Goal: Task Accomplishment & Management: Complete application form

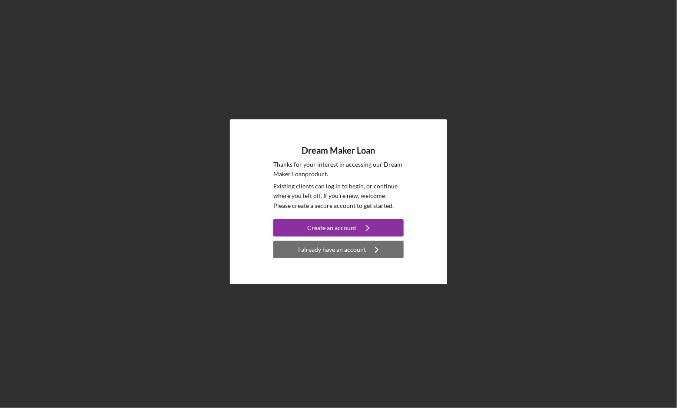
click at [304, 247] on div "I already have an account" at bounding box center [332, 249] width 68 height 17
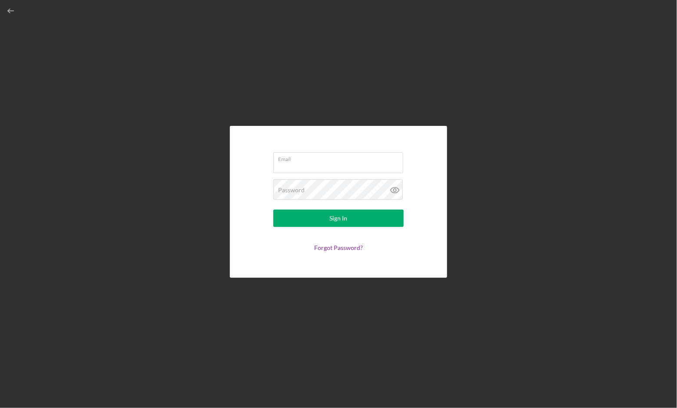
type input "dawnmfitch@gmail.com"
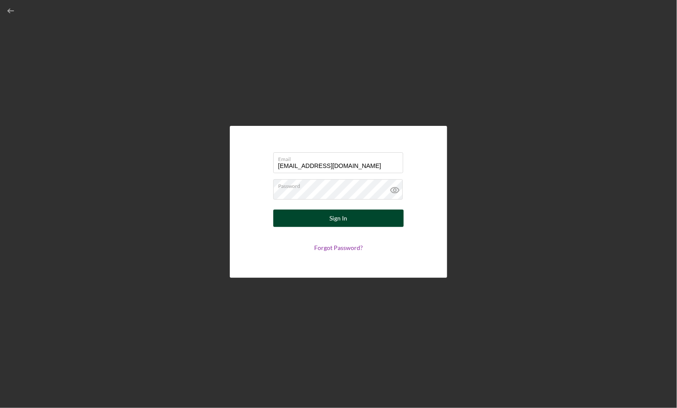
click at [312, 219] on button "Sign In" at bounding box center [338, 218] width 130 height 17
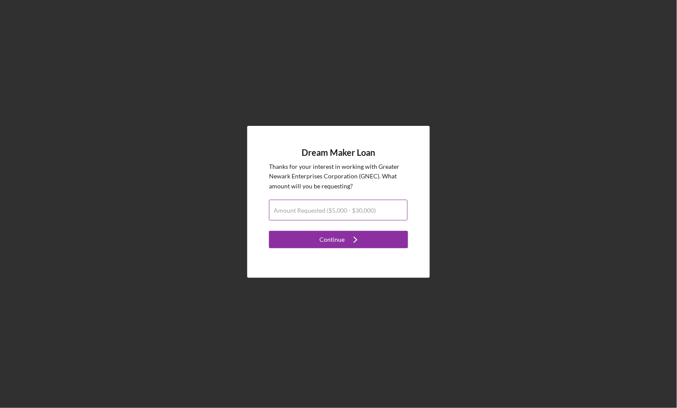
click at [310, 211] on label "Amount Requested ($5,000 - $30,000)" at bounding box center [325, 210] width 102 height 7
click at [310, 211] on input "Amount Requested ($5,000 - $30,000)" at bounding box center [338, 210] width 139 height 21
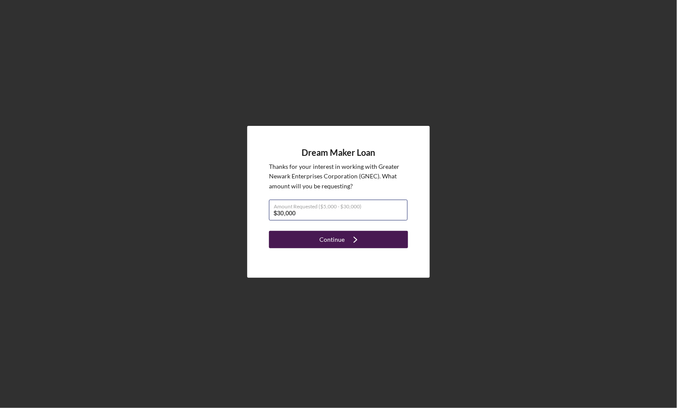
type input "$30,000"
click at [319, 239] on button "Continue Icon/Navigate" at bounding box center [338, 239] width 139 height 17
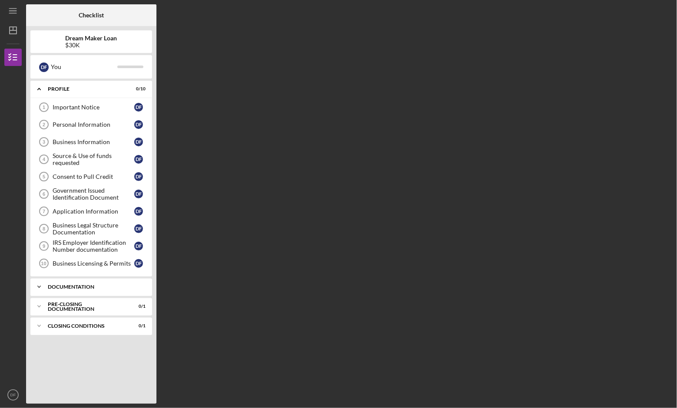
click at [52, 284] on div "Documentation" at bounding box center [94, 286] width 93 height 5
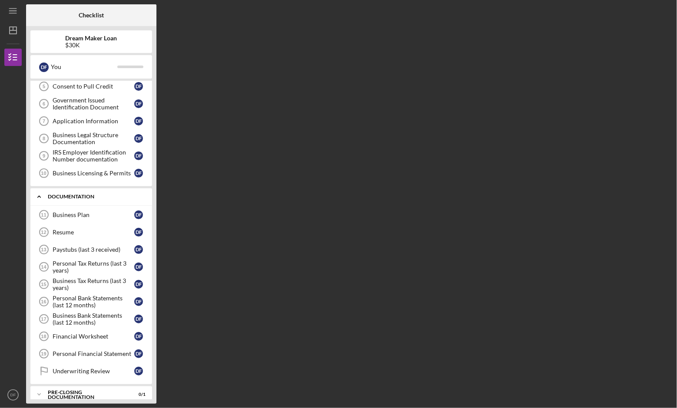
scroll to position [113, 0]
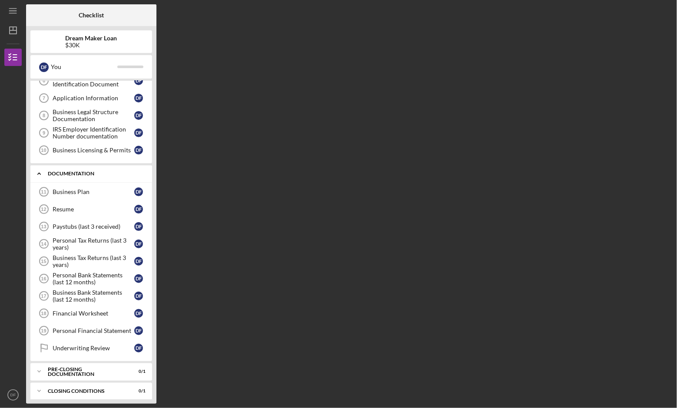
click at [40, 173] on polyline at bounding box center [39, 174] width 3 height 2
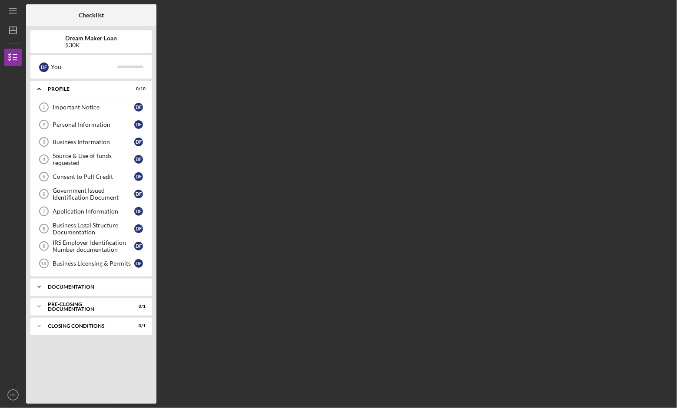
scroll to position [0, 0]
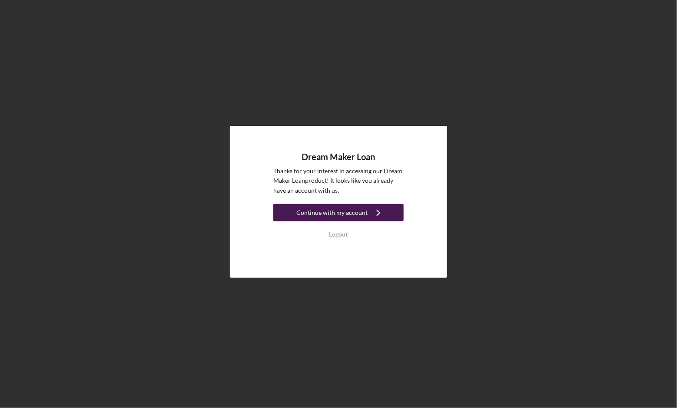
click at [328, 211] on div "Continue with my account" at bounding box center [331, 212] width 71 height 17
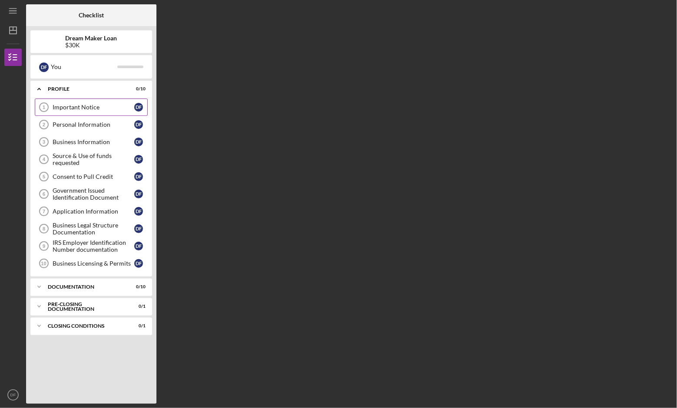
click at [125, 109] on div "Important Notice" at bounding box center [94, 107] width 82 height 7
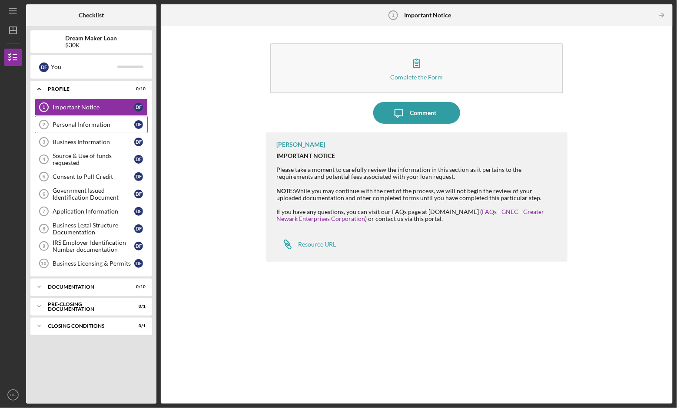
click at [103, 125] on div "Personal Information" at bounding box center [94, 124] width 82 height 7
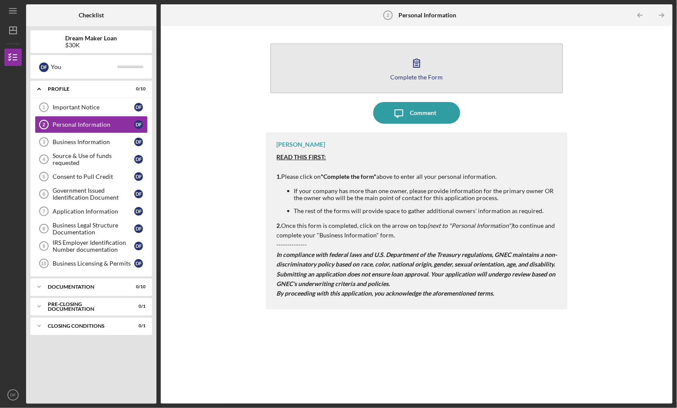
click at [415, 60] on icon "button" at bounding box center [416, 63] width 6 height 8
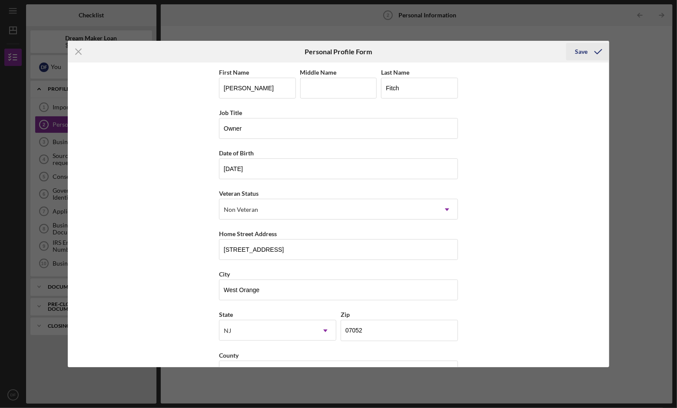
click at [589, 49] on icon "submit" at bounding box center [598, 52] width 22 height 22
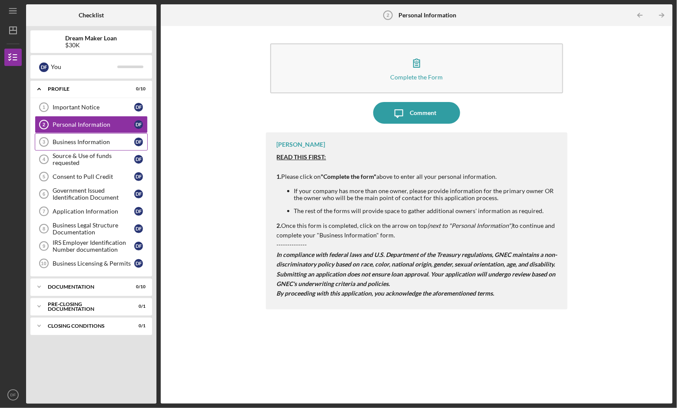
click at [113, 142] on div "Business Information" at bounding box center [94, 142] width 82 height 7
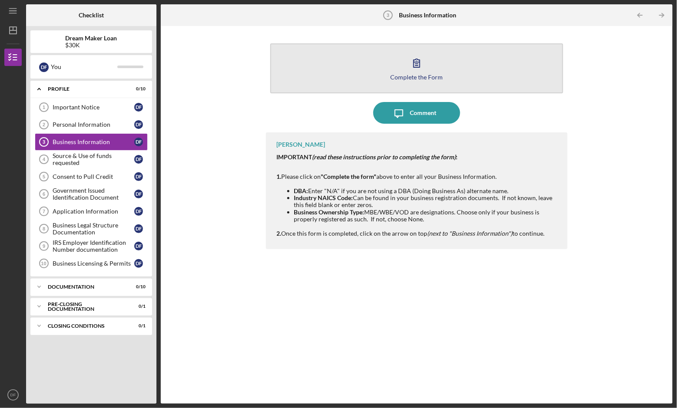
click at [419, 68] on icon "button" at bounding box center [417, 63] width 22 height 22
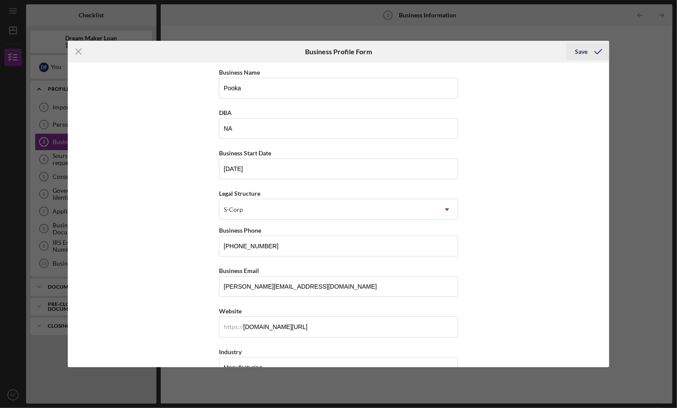
click at [582, 48] on div "Save" at bounding box center [580, 51] width 13 height 17
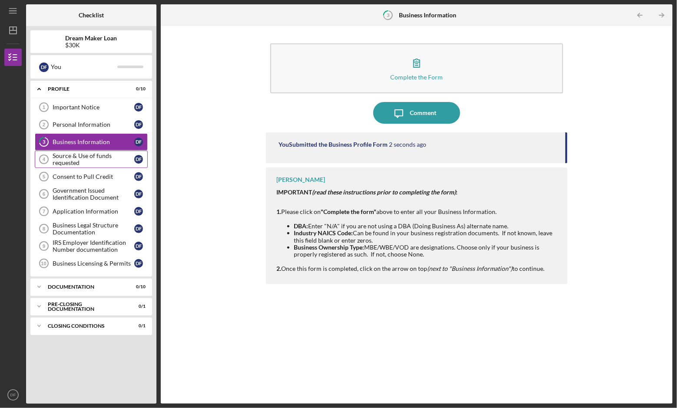
click at [108, 153] on div "Source & Use of funds requested" at bounding box center [94, 159] width 82 height 14
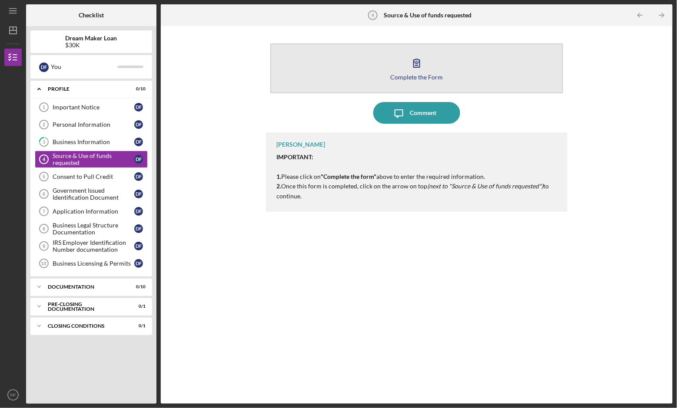
click at [414, 60] on icon "button" at bounding box center [416, 63] width 6 height 8
click at [418, 62] on icon "button" at bounding box center [416, 63] width 6 height 8
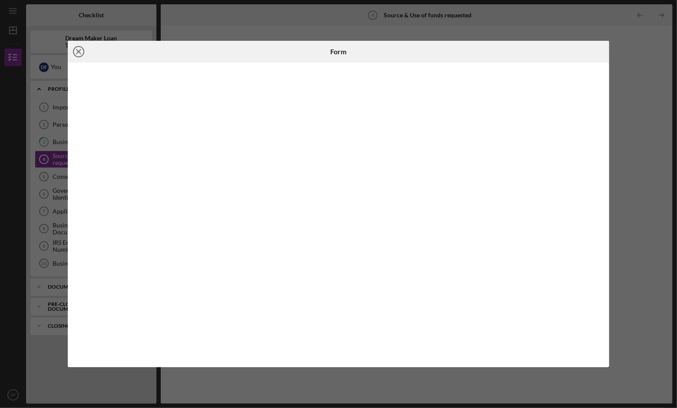
click at [78, 50] on icon "Icon/Close" at bounding box center [79, 52] width 22 height 22
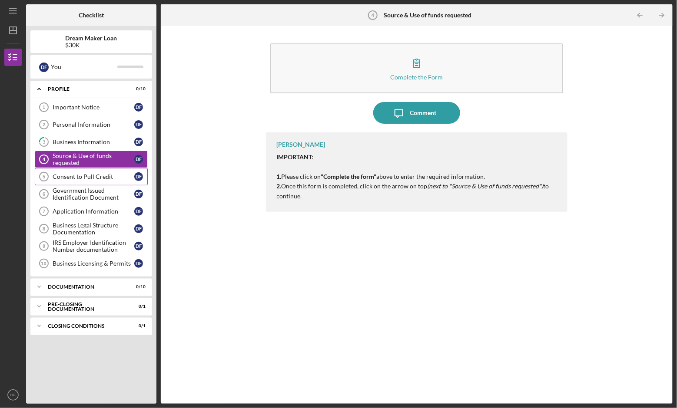
click at [111, 176] on div "Consent to Pull Credit" at bounding box center [94, 176] width 82 height 7
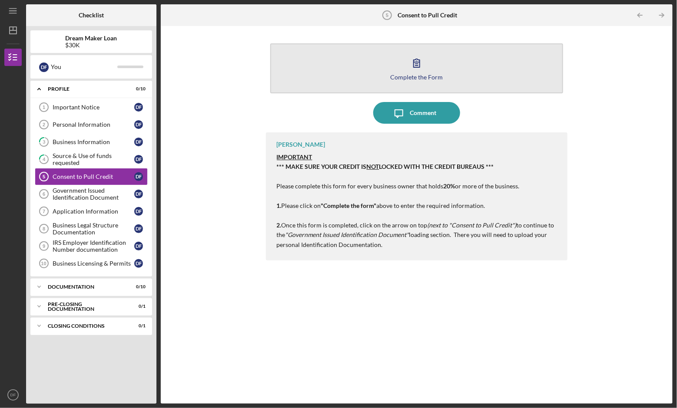
click at [417, 55] on icon "button" at bounding box center [417, 63] width 22 height 22
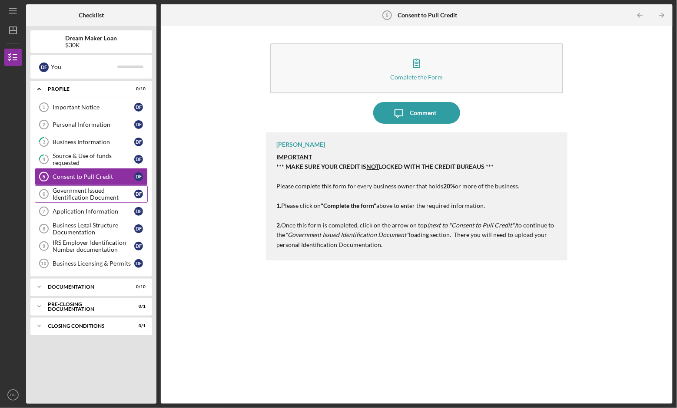
click at [100, 191] on div "Government Issued Identification Document" at bounding box center [94, 194] width 82 height 14
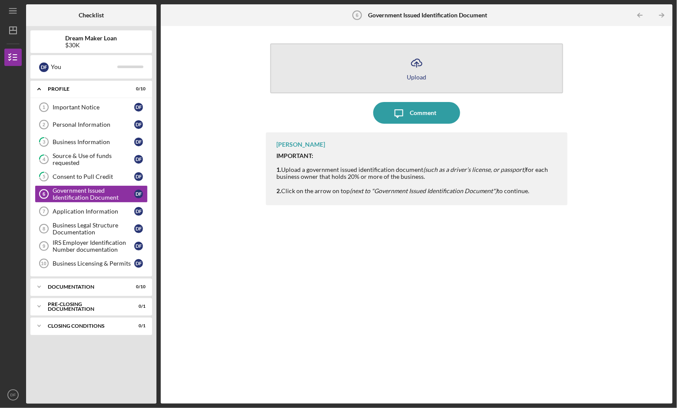
click at [413, 73] on icon "Icon/Upload" at bounding box center [417, 63] width 22 height 22
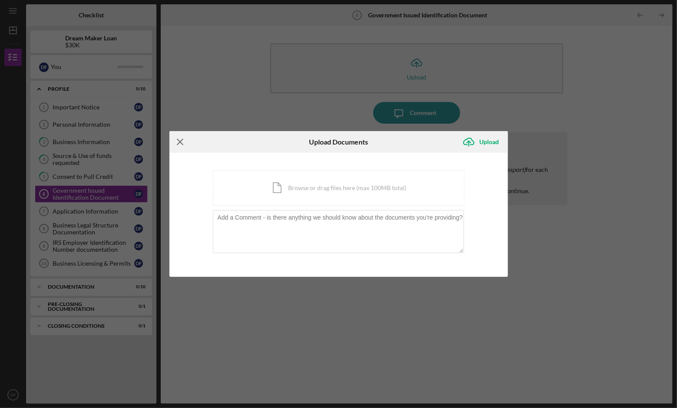
click at [182, 142] on icon "Icon/Menu Close" at bounding box center [180, 142] width 22 height 22
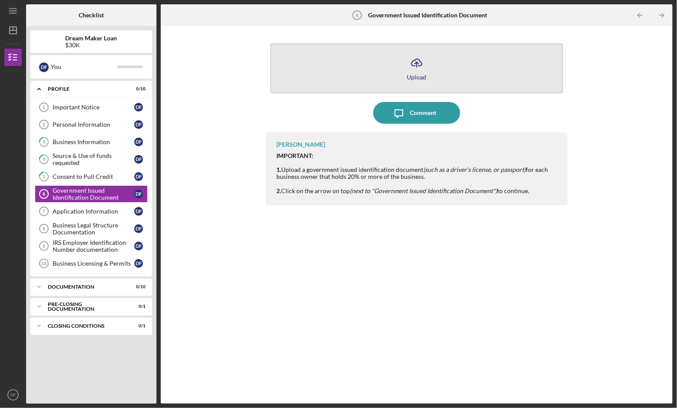
click at [416, 66] on line "button" at bounding box center [416, 64] width 0 height 5
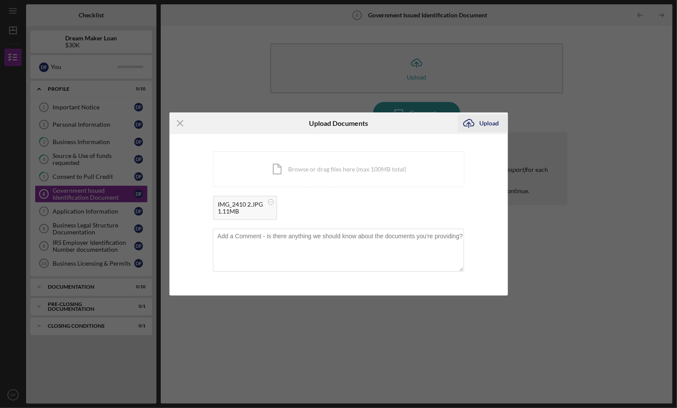
click at [489, 125] on div "Upload" at bounding box center [489, 123] width 20 height 17
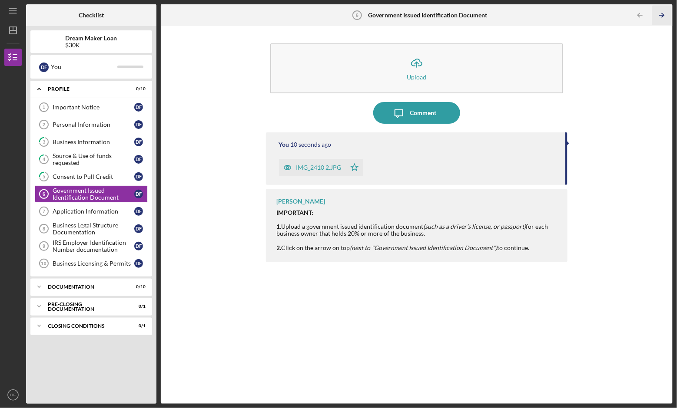
click at [662, 16] on icon "Icon/Table Pagination Arrow" at bounding box center [662, 16] width 20 height 20
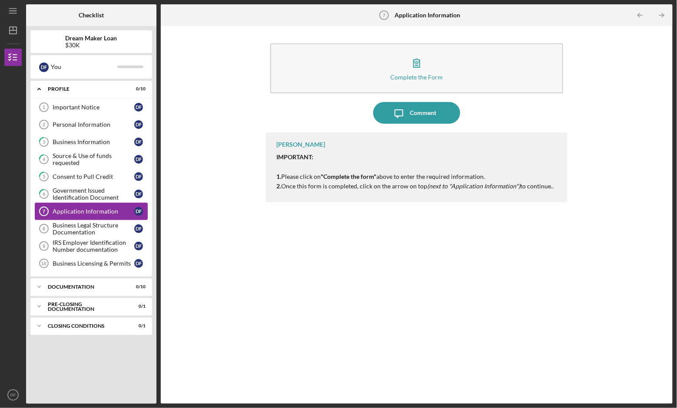
click at [113, 209] on div "Application Information" at bounding box center [94, 211] width 82 height 7
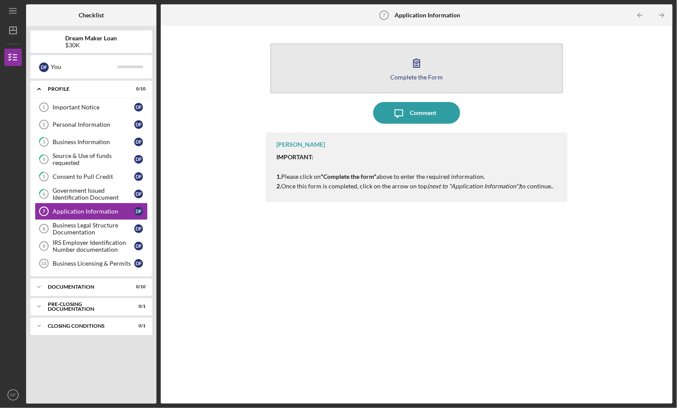
click at [422, 64] on icon "button" at bounding box center [417, 63] width 22 height 22
click at [419, 60] on icon "button" at bounding box center [416, 63] width 6 height 8
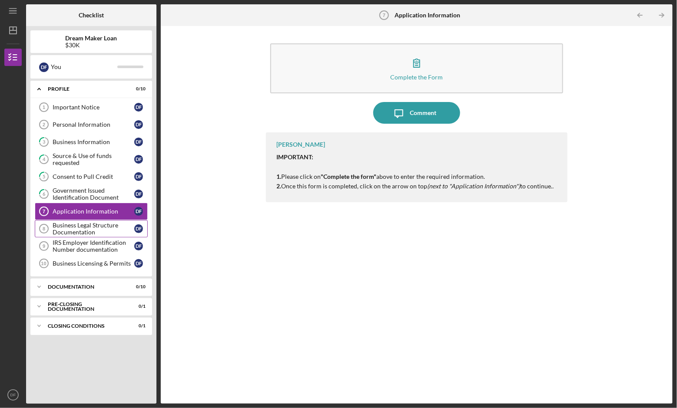
click at [116, 226] on div "Business Legal Structure Documentation" at bounding box center [94, 229] width 82 height 14
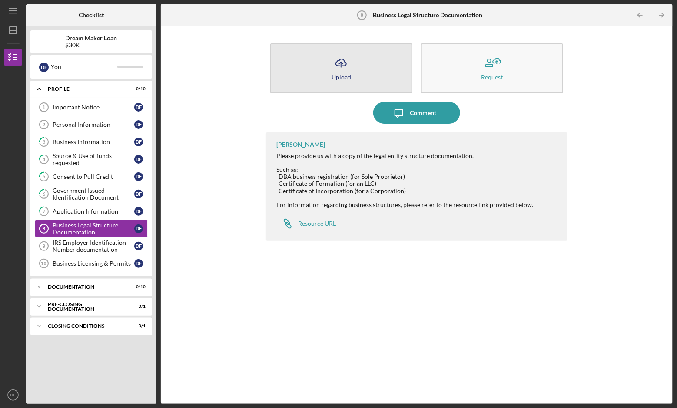
click at [340, 66] on icon "Icon/Upload" at bounding box center [341, 63] width 22 height 22
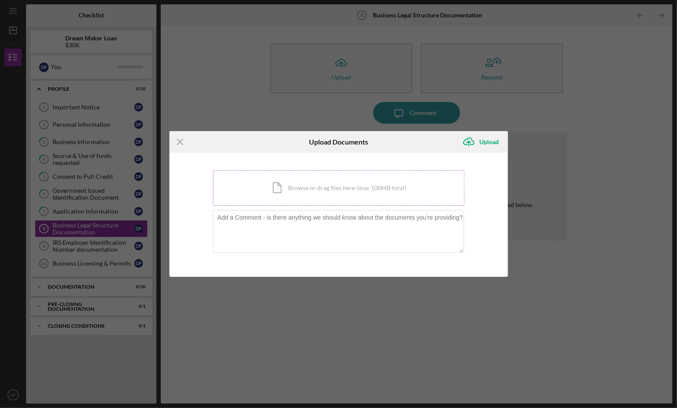
click at [330, 191] on div "Icon/Document Browse or drag files here (max 100MB total) Tap to choose files o…" at bounding box center [338, 188] width 251 height 36
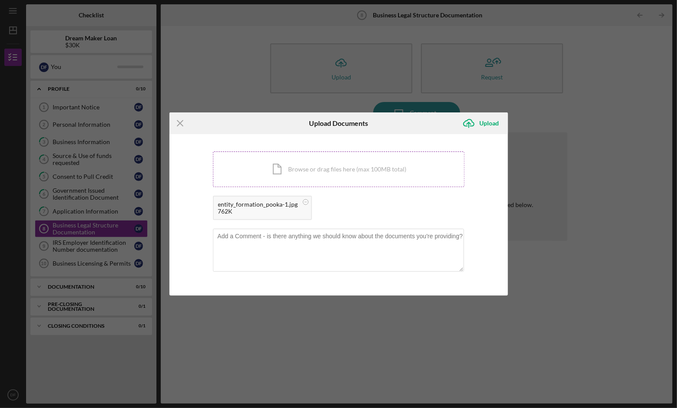
click at [381, 165] on div "Icon/Document Browse or drag files here (max 100MB total) Tap to choose files o…" at bounding box center [338, 170] width 251 height 36
click at [492, 122] on div "Upload" at bounding box center [489, 123] width 20 height 17
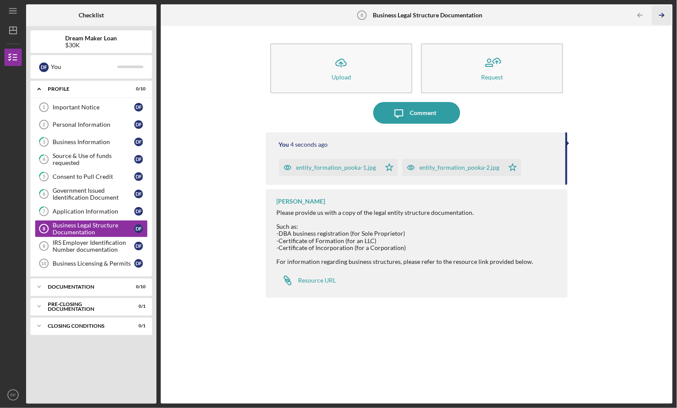
click at [661, 16] on icon "Icon/Table Pagination Arrow" at bounding box center [662, 16] width 20 height 20
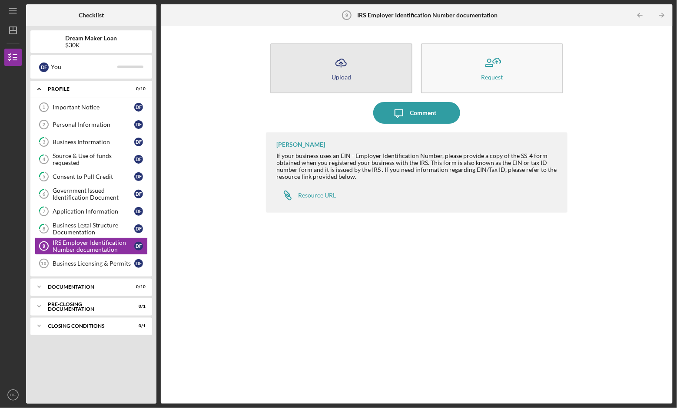
click at [387, 73] on button "Icon/Upload Upload" at bounding box center [341, 68] width 142 height 50
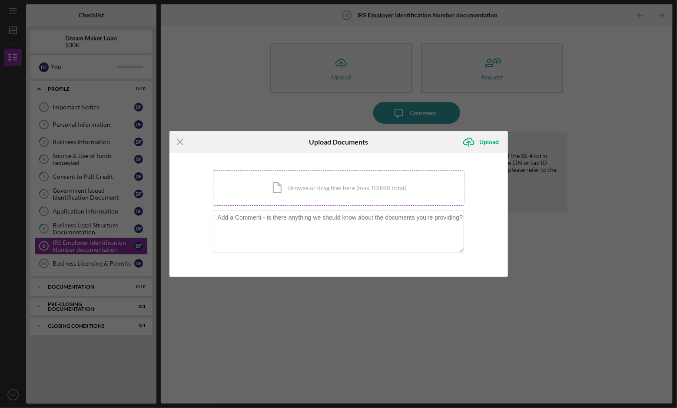
click at [366, 181] on div "Icon/Document Browse or drag files here (max 100MB total) Tap to choose files o…" at bounding box center [338, 188] width 251 height 36
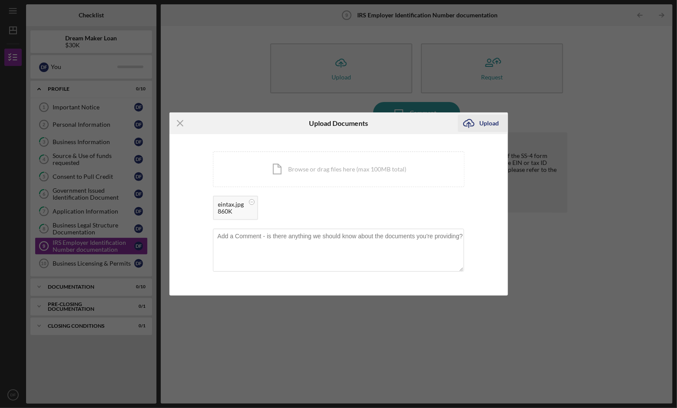
click at [488, 121] on div "Upload" at bounding box center [489, 123] width 20 height 17
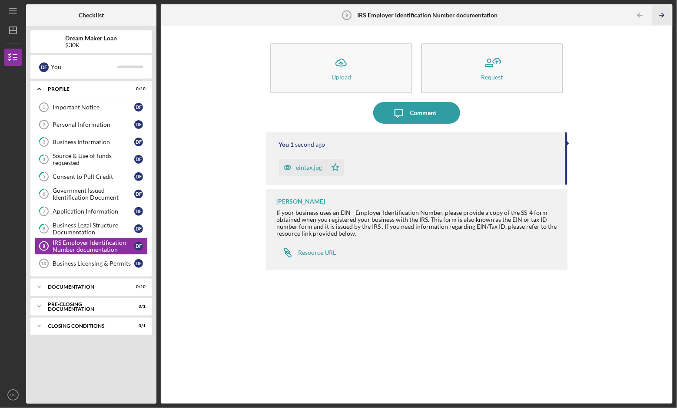
click at [664, 12] on icon "Icon/Table Pagination Arrow" at bounding box center [662, 16] width 20 height 20
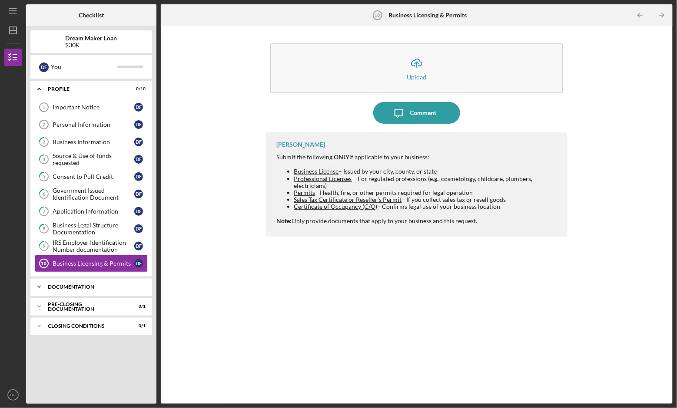
click at [124, 284] on div "Documentation" at bounding box center [94, 286] width 93 height 5
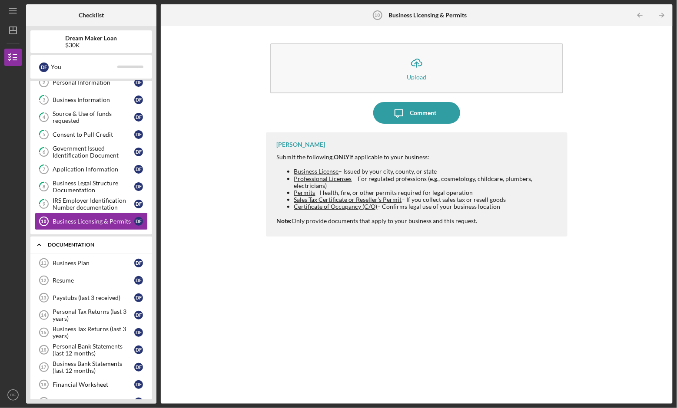
scroll to position [74, 0]
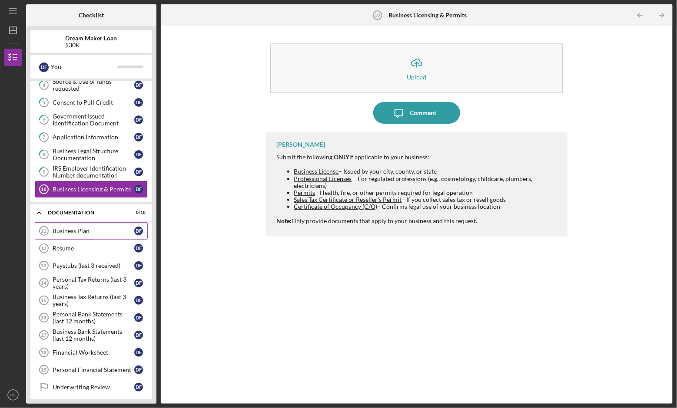
click at [121, 228] on div "Business Plan" at bounding box center [94, 231] width 82 height 7
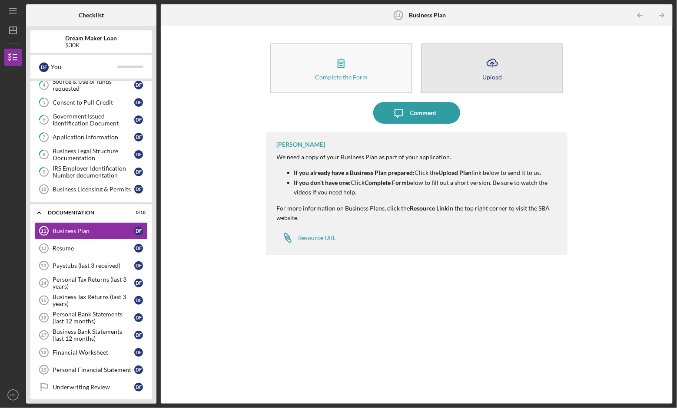
click at [469, 56] on button "Icon/Upload Upload" at bounding box center [492, 68] width 142 height 50
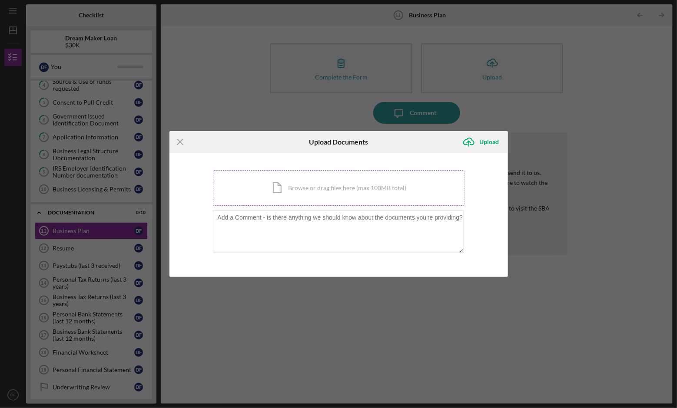
click at [340, 189] on div "Icon/Document Browse or drag files here (max 100MB total) Tap to choose files o…" at bounding box center [338, 188] width 251 height 36
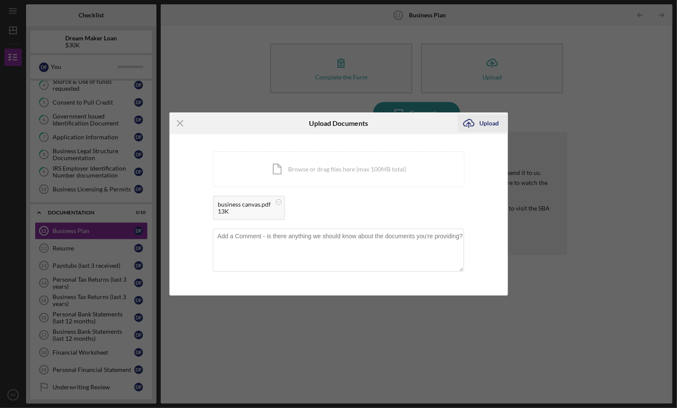
click at [489, 124] on div "Upload" at bounding box center [489, 123] width 20 height 17
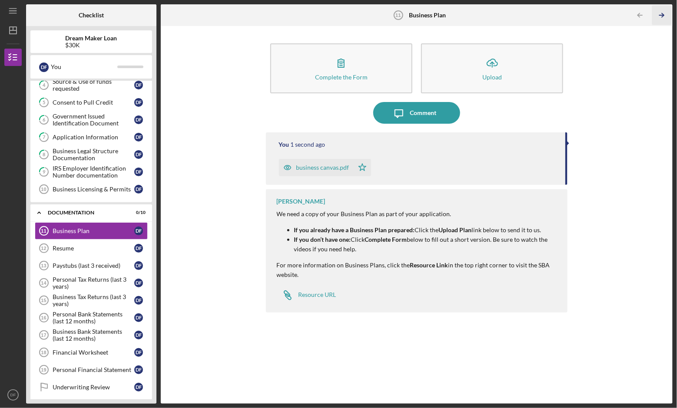
click at [663, 12] on icon "Icon/Table Pagination Arrow" at bounding box center [662, 16] width 20 height 20
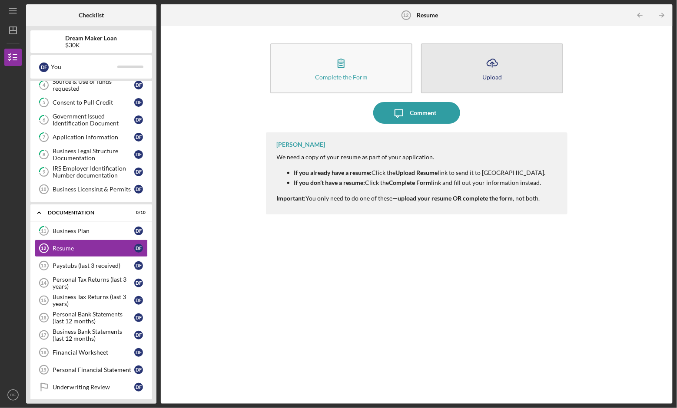
click at [484, 68] on icon "Icon/Upload" at bounding box center [492, 63] width 22 height 22
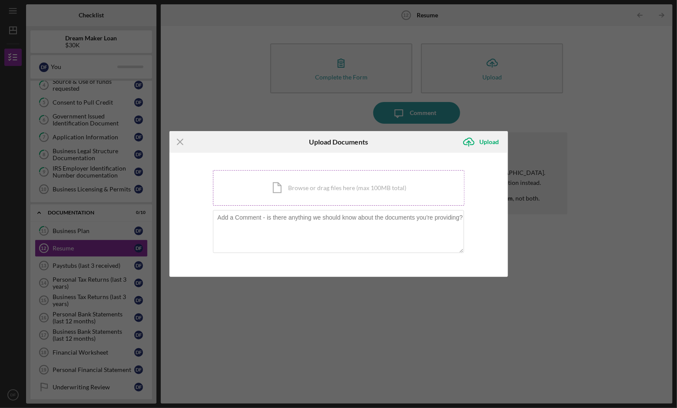
click at [386, 190] on div "Icon/Document Browse or drag files here (max 100MB total) Tap to choose files o…" at bounding box center [338, 188] width 251 height 36
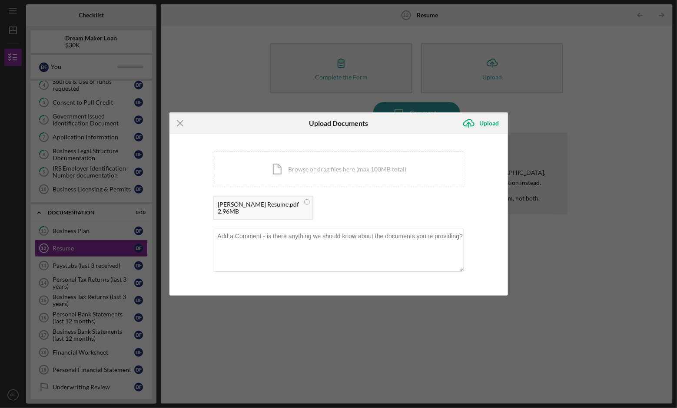
click at [253, 205] on div "[PERSON_NAME] Resume.pdf" at bounding box center [258, 204] width 81 height 7
click at [291, 208] on div "Dawn Fitch Resume.pdf 2.96MB" at bounding box center [263, 208] width 100 height 24
click at [275, 205] on div "[PERSON_NAME] Resume.pdf" at bounding box center [258, 204] width 81 height 7
click at [301, 205] on icon at bounding box center [306, 202] width 11 height 11
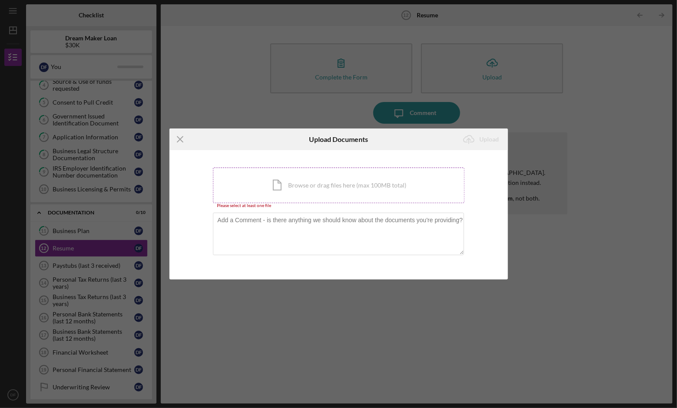
click at [300, 183] on div "Icon/Document Browse or drag files here (max 100MB total) Tap to choose files o…" at bounding box center [338, 186] width 251 height 36
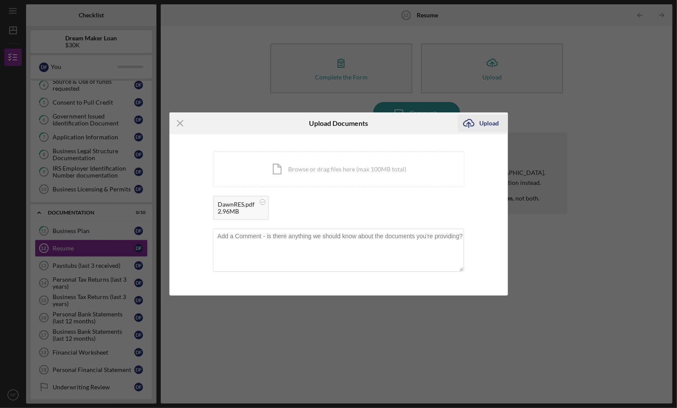
click at [494, 122] on div "Upload" at bounding box center [489, 123] width 20 height 17
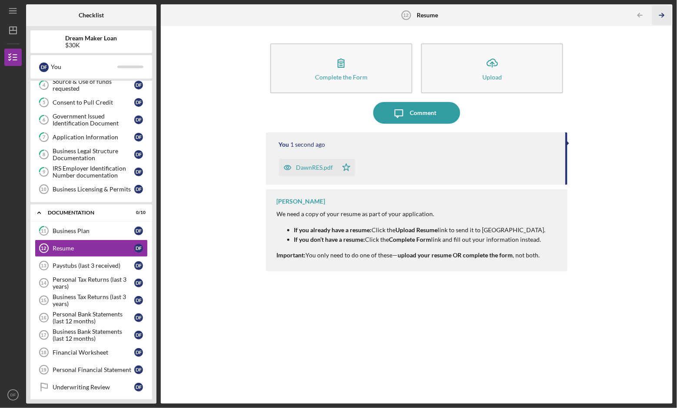
click at [663, 12] on icon "Icon/Table Pagination Arrow" at bounding box center [662, 16] width 20 height 20
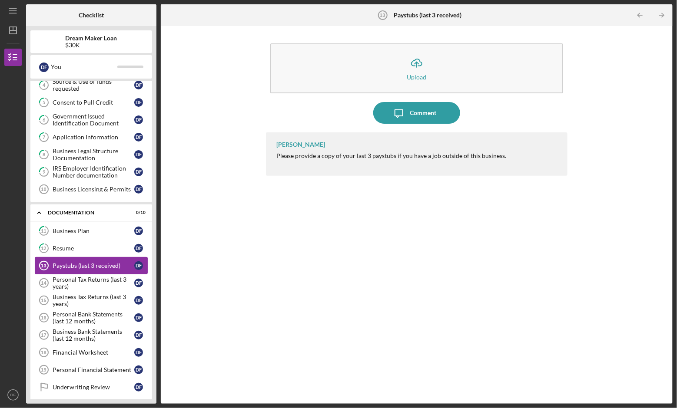
click at [83, 265] on div "Paystubs (last 3 received)" at bounding box center [94, 265] width 82 height 7
click at [667, 9] on icon "Icon/Table Pagination Arrow" at bounding box center [662, 16] width 20 height 20
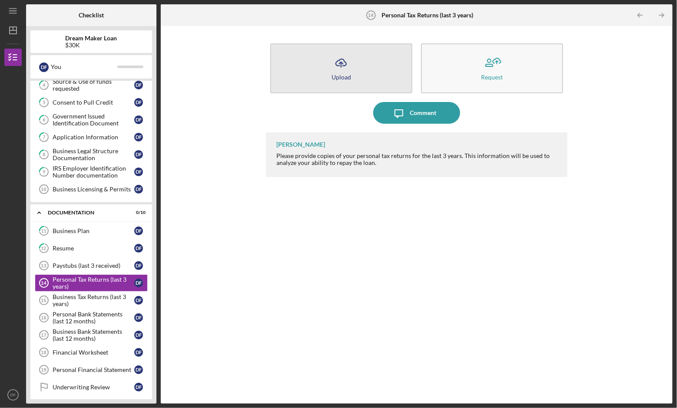
click at [349, 73] on button "Icon/Upload Upload" at bounding box center [341, 68] width 142 height 50
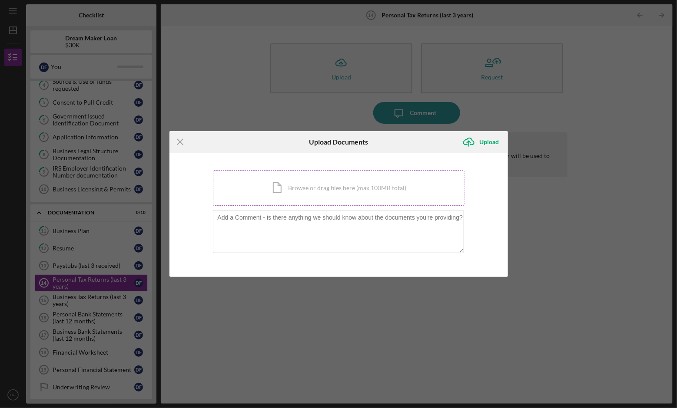
click at [310, 186] on div "Icon/Document Browse or drag files here (max 100MB total) Tap to choose files o…" at bounding box center [338, 188] width 251 height 36
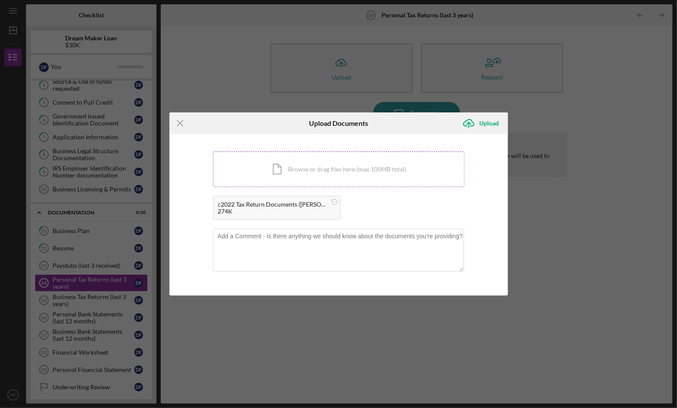
click at [401, 174] on div "Icon/Document Browse or drag files here (max 100MB total) Tap to choose files o…" at bounding box center [338, 170] width 251 height 36
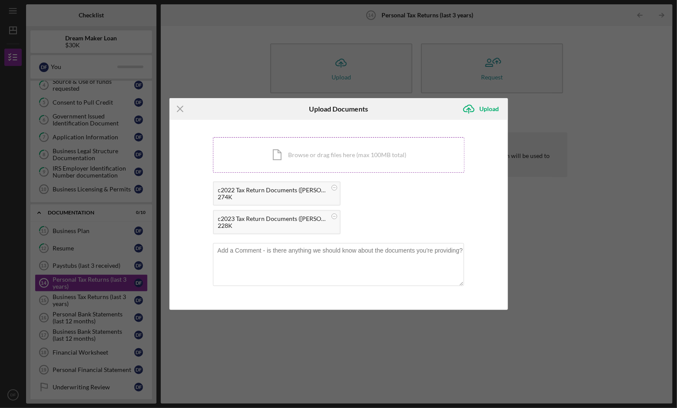
click at [405, 158] on div "Icon/Document Browse or drag files here (max 100MB total) Tap to choose files o…" at bounding box center [338, 155] width 251 height 36
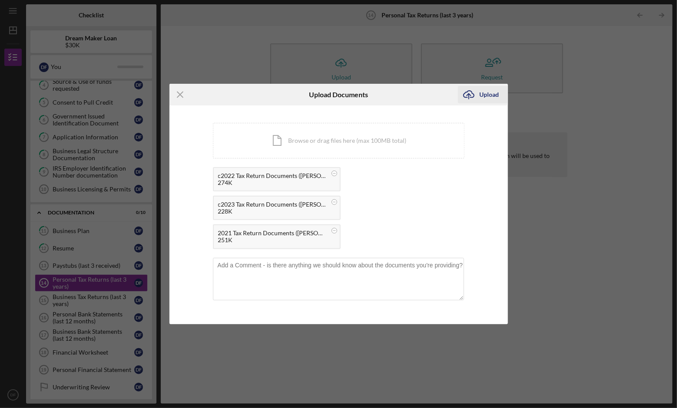
click at [492, 96] on div "Upload" at bounding box center [489, 94] width 20 height 17
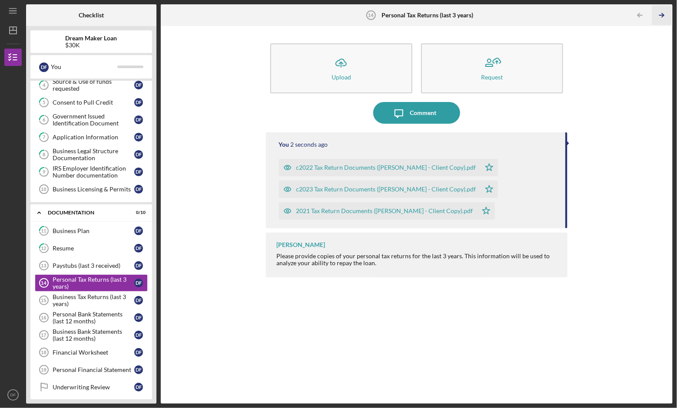
click at [662, 11] on icon "Icon/Table Pagination Arrow" at bounding box center [662, 16] width 20 height 20
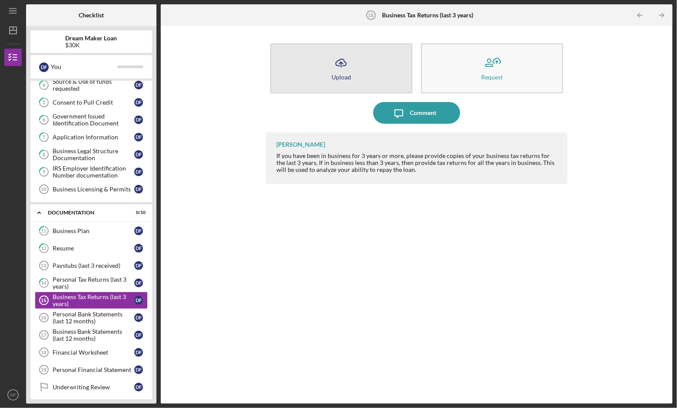
click at [341, 76] on div "Upload" at bounding box center [341, 77] width 20 height 7
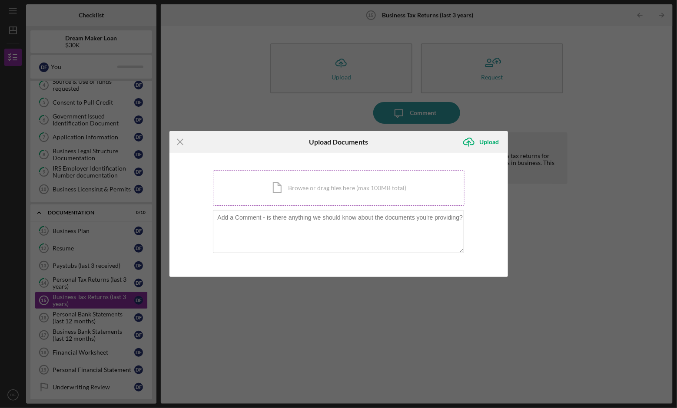
click at [318, 191] on div "Icon/Document Browse or drag files here (max 100MB total) Tap to choose files o…" at bounding box center [338, 188] width 251 height 36
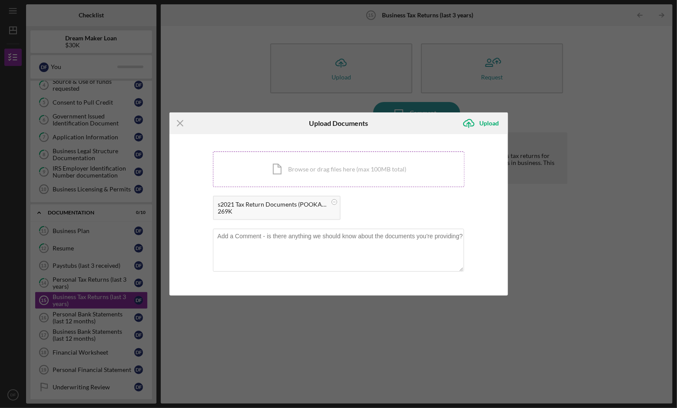
click at [274, 165] on div "Icon/Document Browse or drag files here (max 100MB total) Tap to choose files o…" at bounding box center [338, 170] width 251 height 36
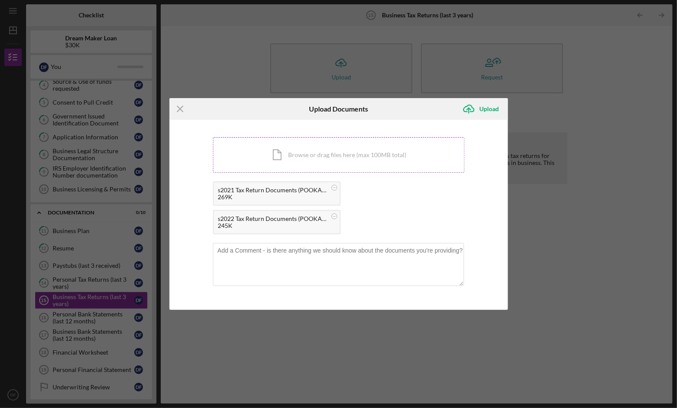
click at [378, 159] on div "Icon/Document Browse or drag files here (max 100MB total) Tap to choose files o…" at bounding box center [338, 155] width 251 height 36
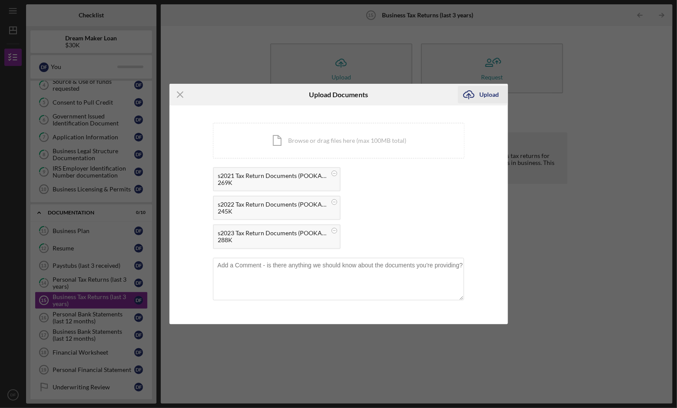
click at [486, 96] on div "Upload" at bounding box center [489, 94] width 20 height 17
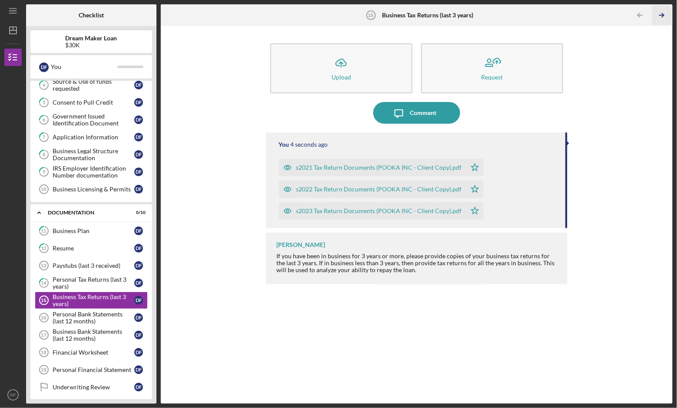
click at [660, 13] on icon "Icon/Table Pagination Arrow" at bounding box center [662, 16] width 20 height 20
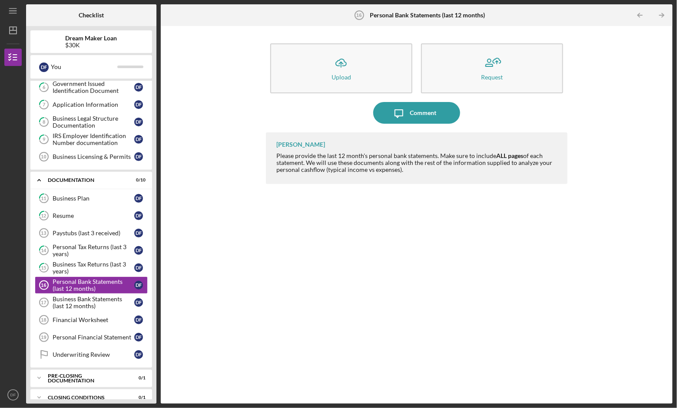
scroll to position [113, 0]
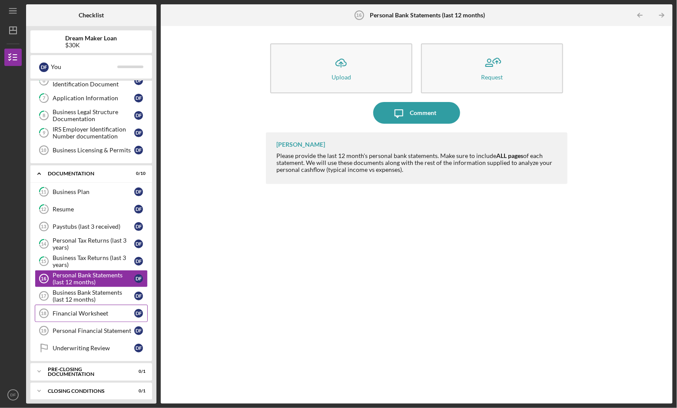
click at [108, 310] on div "Financial Worksheet" at bounding box center [94, 313] width 82 height 7
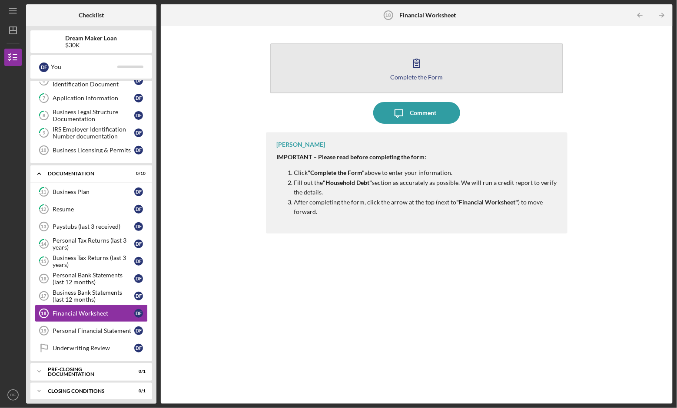
click at [411, 60] on icon "button" at bounding box center [417, 63] width 22 height 22
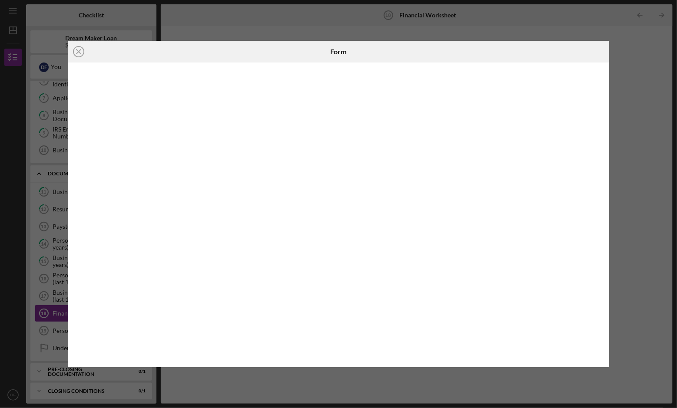
click at [629, 18] on div "Icon/Close Form" at bounding box center [338, 204] width 677 height 408
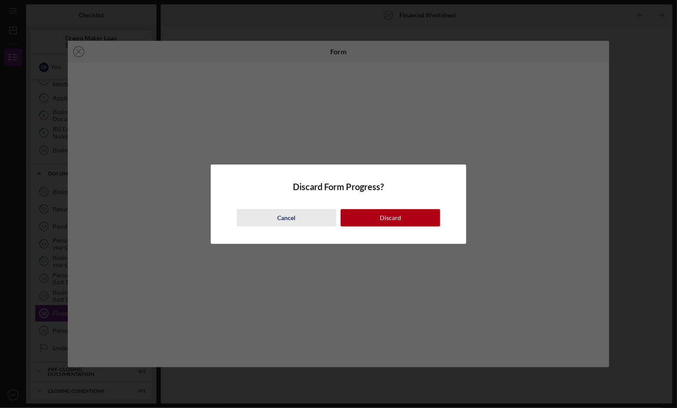
click at [307, 215] on button "Cancel" at bounding box center [286, 217] width 99 height 17
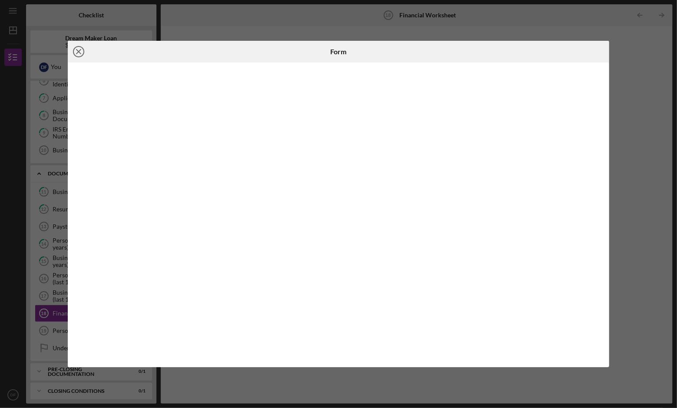
click at [79, 52] on line at bounding box center [78, 52] width 4 height 4
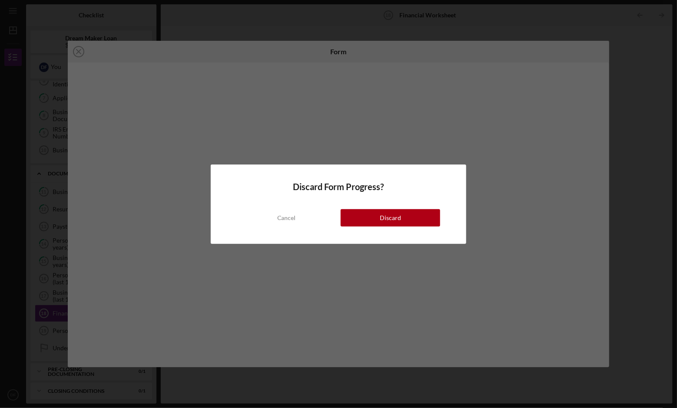
click at [372, 208] on div "Cancel Discard" at bounding box center [338, 209] width 203 height 35
click at [376, 216] on button "Discard" at bounding box center [389, 217] width 99 height 17
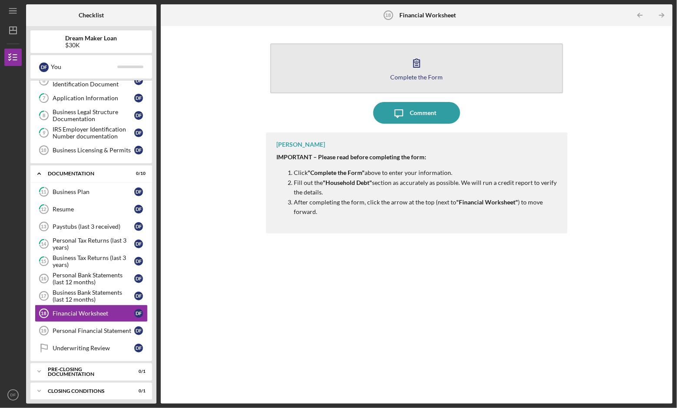
click at [421, 64] on icon "button" at bounding box center [417, 63] width 22 height 22
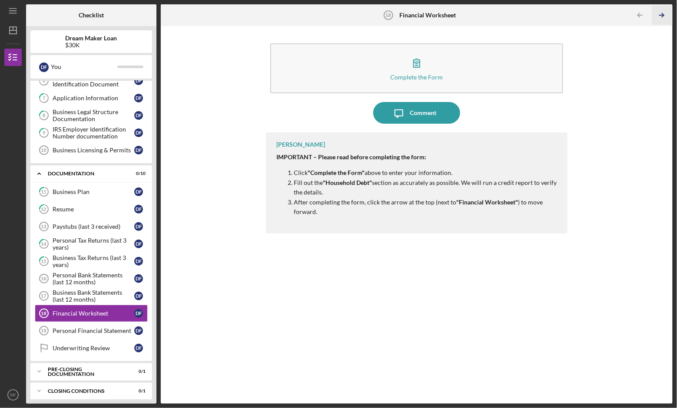
click at [662, 11] on icon "Icon/Table Pagination Arrow" at bounding box center [662, 16] width 20 height 20
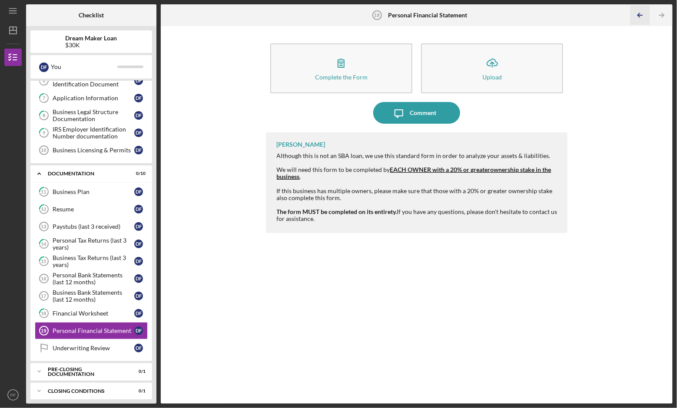
click at [640, 13] on icon "Icon/Table Pagination Arrow" at bounding box center [640, 16] width 20 height 20
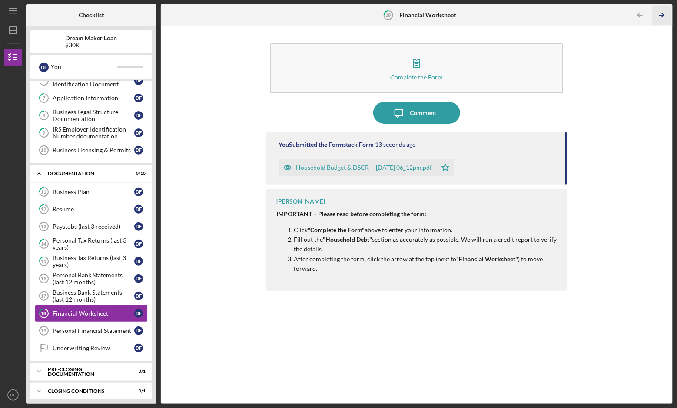
click at [659, 13] on icon "Icon/Table Pagination Arrow" at bounding box center [662, 16] width 20 height 20
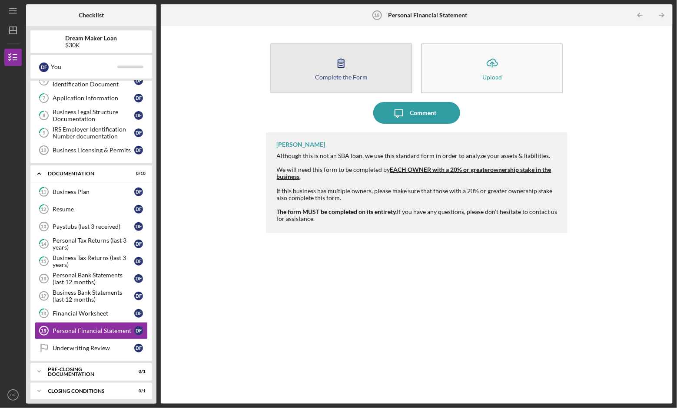
click at [338, 71] on icon "button" at bounding box center [341, 63] width 22 height 22
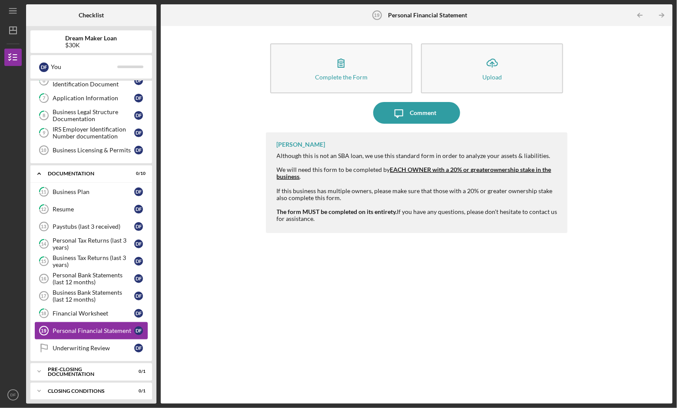
click at [121, 327] on div "Personal Financial Statement" at bounding box center [94, 330] width 82 height 7
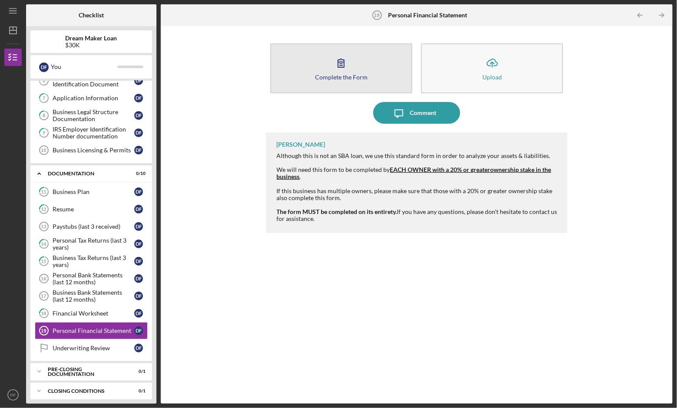
click at [339, 59] on icon "button" at bounding box center [341, 63] width 6 height 8
click at [342, 77] on div "Complete the Form" at bounding box center [341, 77] width 53 height 7
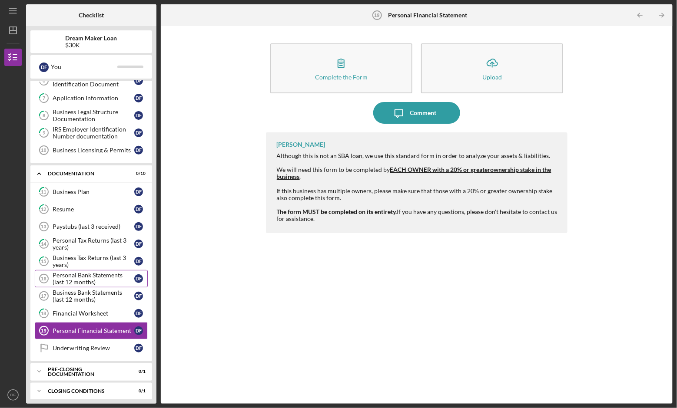
click at [118, 270] on link "Personal Bank Statements (last 12 months) 16 Personal Bank Statements (last 12 …" at bounding box center [91, 278] width 113 height 17
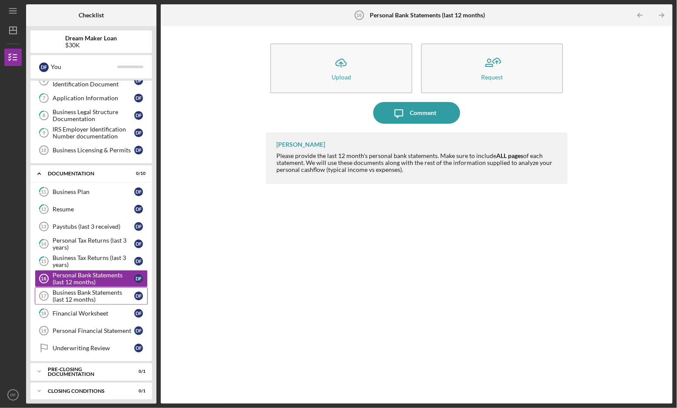
click at [123, 289] on div "Business Bank Statements (last 12 months)" at bounding box center [94, 296] width 82 height 14
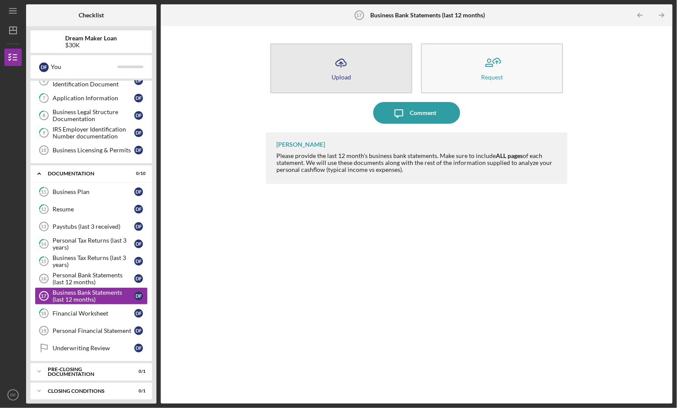
click at [338, 72] on icon "Icon/Upload" at bounding box center [341, 63] width 22 height 22
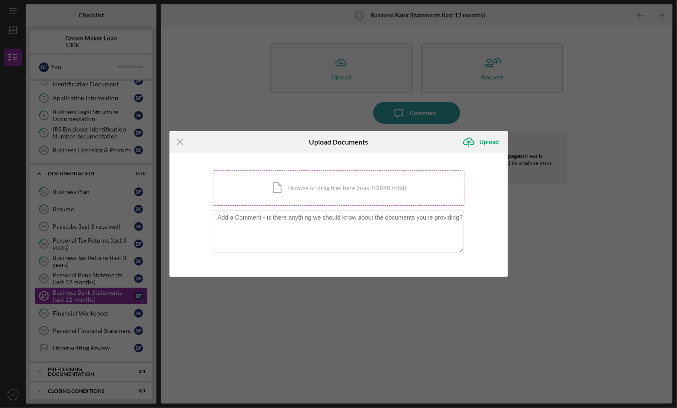
click at [317, 182] on div "Icon/Document Browse or drag files here (max 100MB total) Tap to choose files o…" at bounding box center [338, 188] width 251 height 36
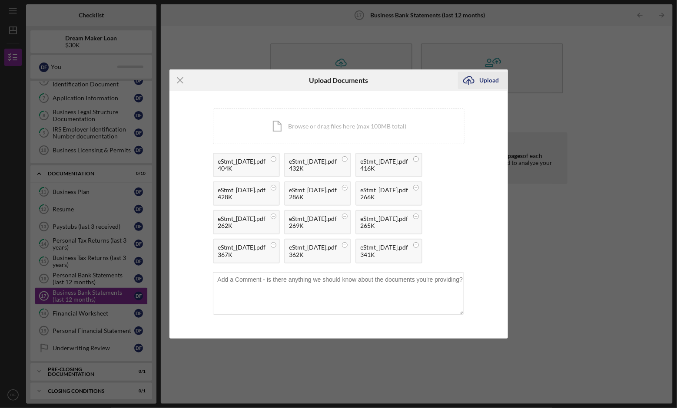
click at [489, 83] on div "Upload" at bounding box center [489, 80] width 20 height 17
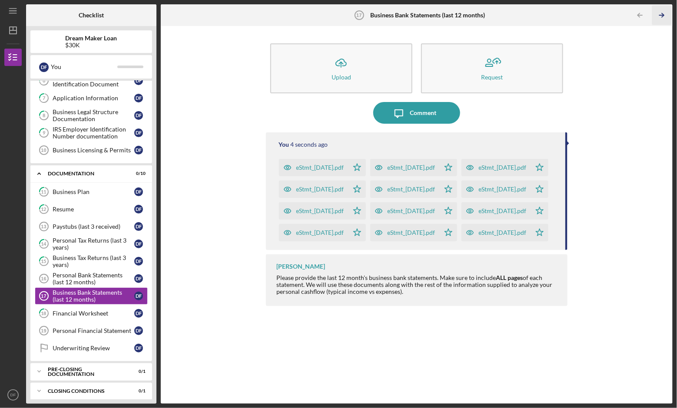
click at [658, 13] on icon "Icon/Table Pagination Arrow" at bounding box center [662, 16] width 20 height 20
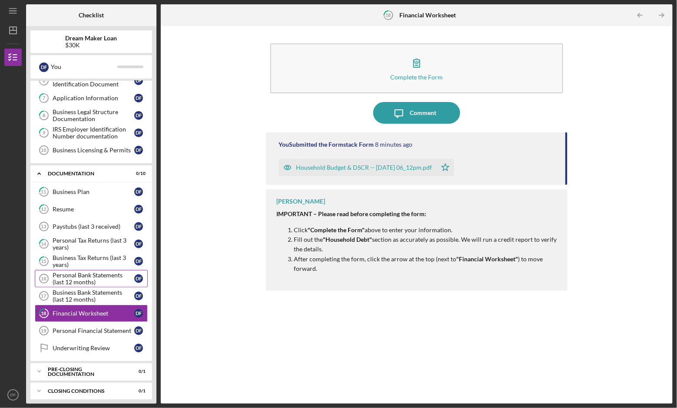
click at [112, 272] on div "Personal Bank Statements (last 12 months)" at bounding box center [94, 279] width 82 height 14
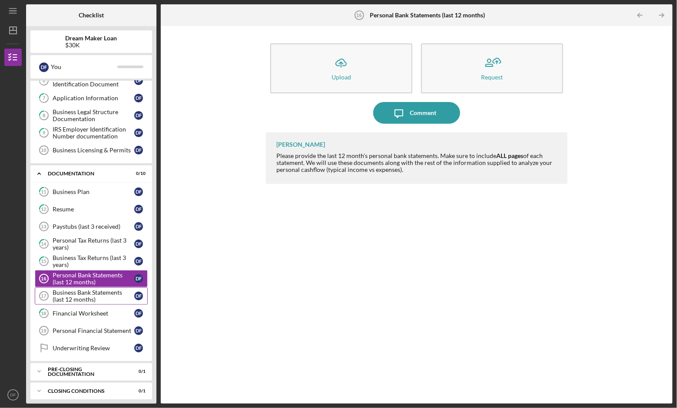
click at [114, 290] on div "Business Bank Statements (last 12 months)" at bounding box center [94, 296] width 82 height 14
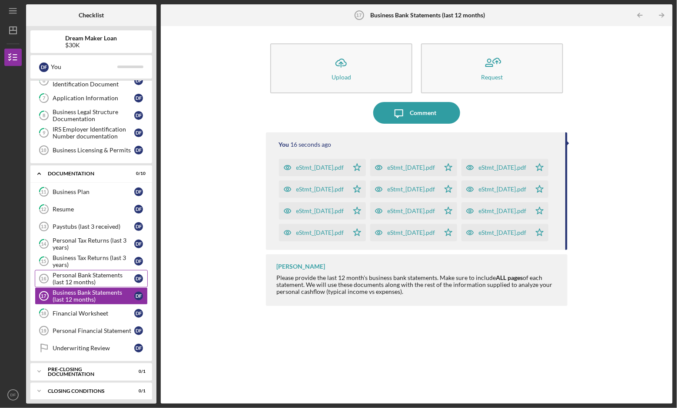
click at [112, 272] on div "Personal Bank Statements (last 12 months)" at bounding box center [94, 279] width 82 height 14
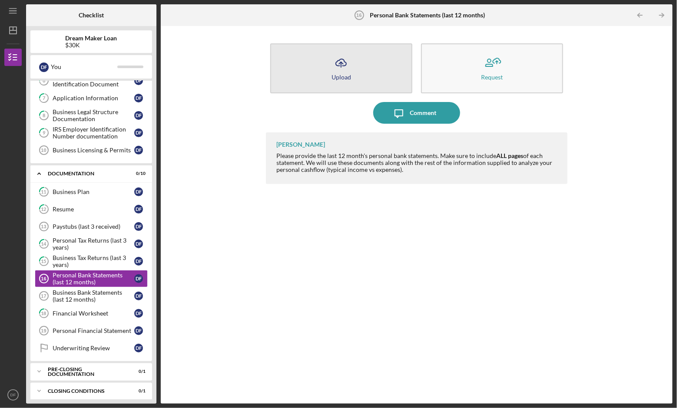
click at [369, 78] on button "Icon/Upload Upload" at bounding box center [341, 68] width 142 height 50
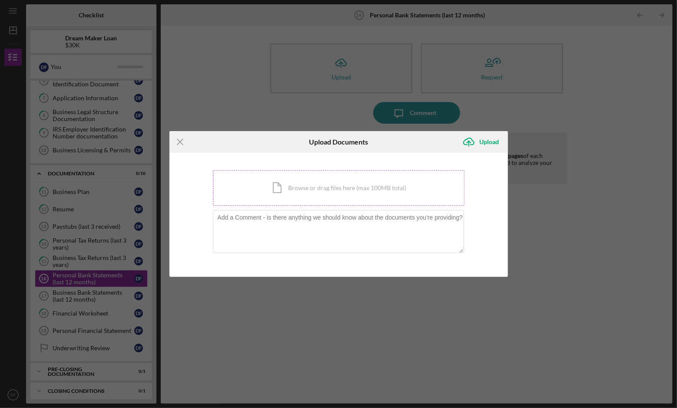
click at [324, 196] on div "Icon/Document Browse or drag files here (max 100MB total) Tap to choose files o…" at bounding box center [338, 188] width 251 height 36
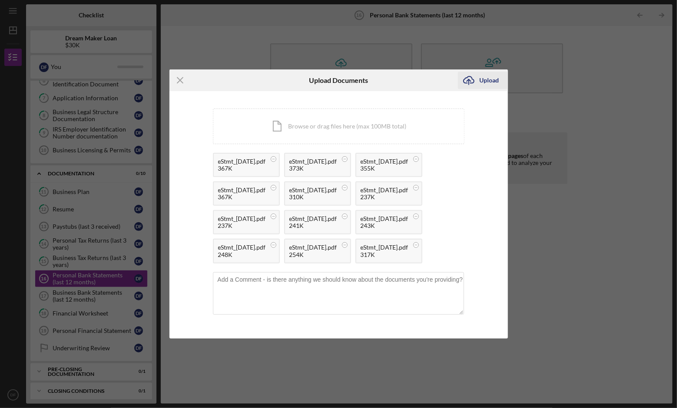
click at [479, 79] on icon "Icon/Upload" at bounding box center [469, 80] width 22 height 22
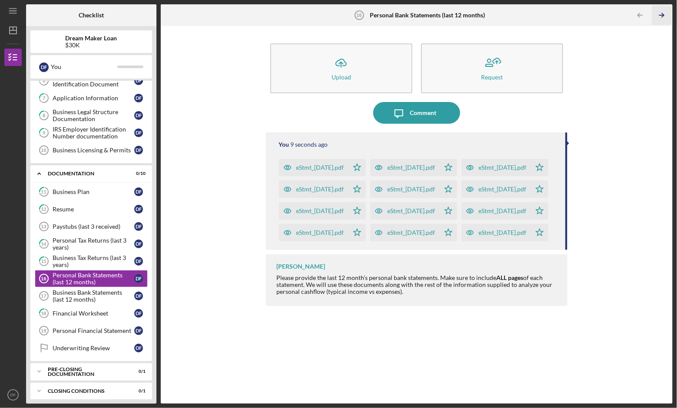
click at [657, 13] on icon "Icon/Table Pagination Arrow" at bounding box center [662, 16] width 20 height 20
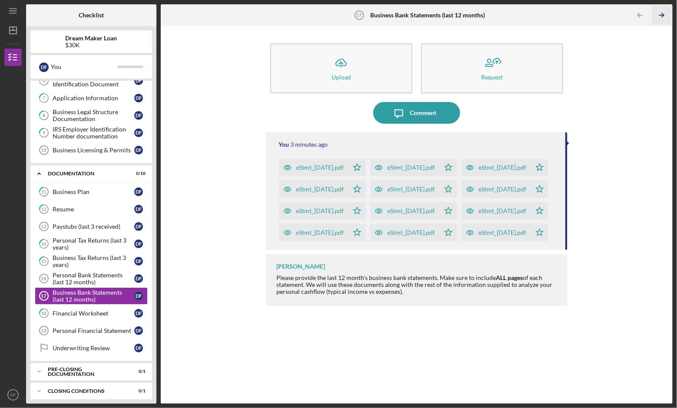
click at [664, 15] on line "button" at bounding box center [661, 15] width 4 height 0
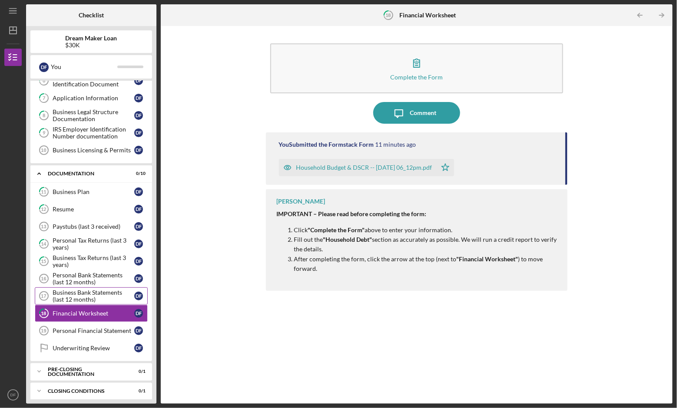
click at [107, 290] on div "Business Bank Statements (last 12 months)" at bounding box center [94, 296] width 82 height 14
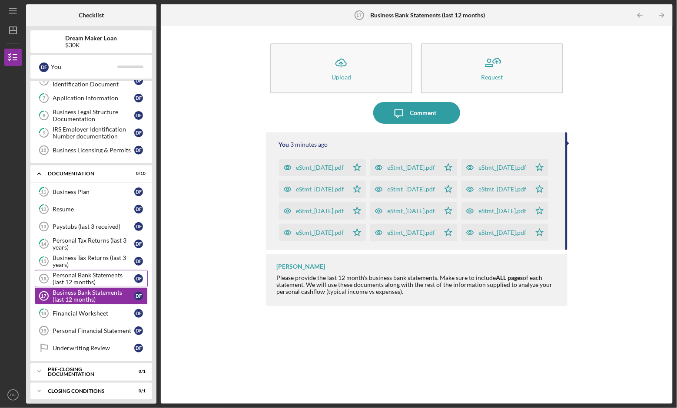
click at [102, 272] on div "Personal Bank Statements (last 12 months)" at bounding box center [94, 279] width 82 height 14
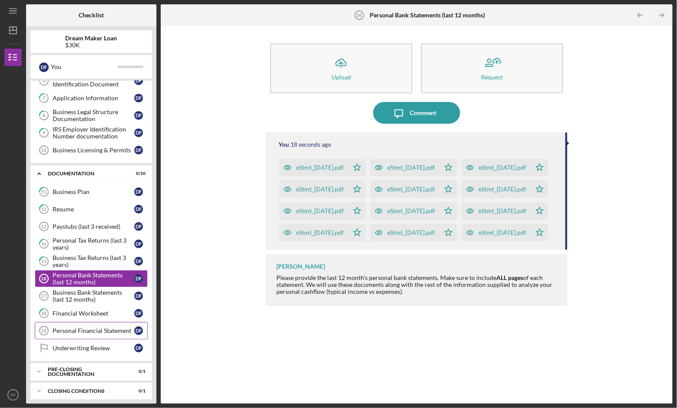
click at [106, 322] on link "Personal Financial Statement 19 Personal Financial Statement D F" at bounding box center [91, 330] width 113 height 17
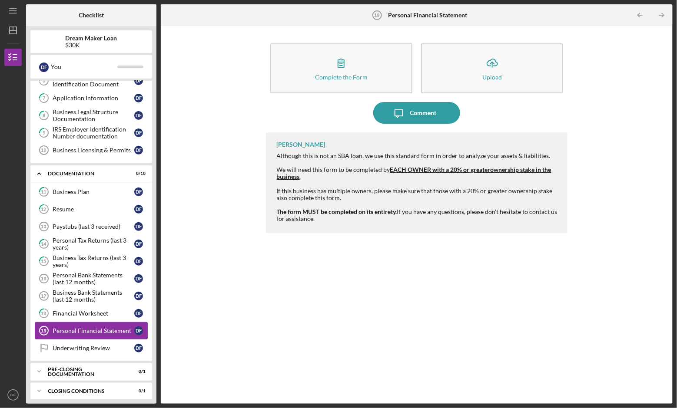
click at [114, 328] on div "Personal Financial Statement" at bounding box center [94, 330] width 82 height 7
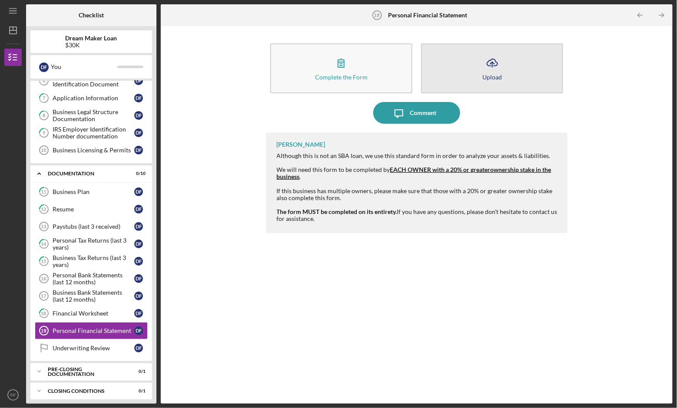
click at [501, 55] on icon "Icon/Upload" at bounding box center [492, 63] width 22 height 22
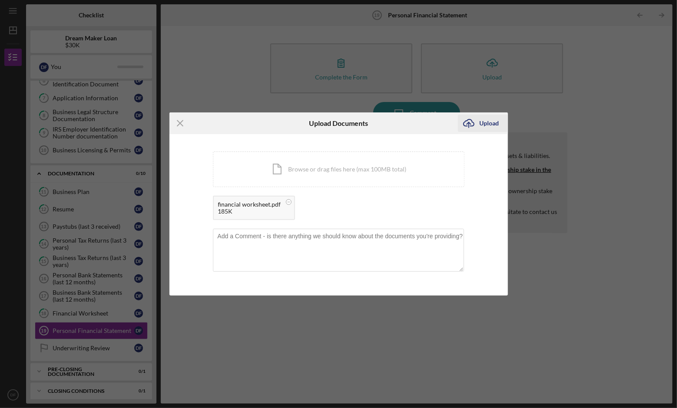
click at [491, 120] on div "Upload" at bounding box center [489, 123] width 20 height 17
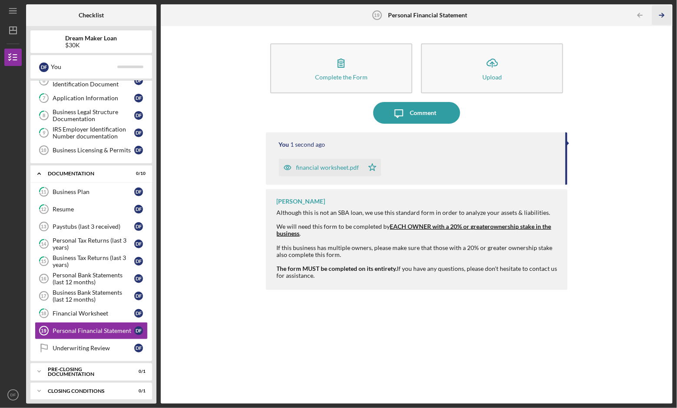
click at [662, 16] on icon "Icon/Table Pagination Arrow" at bounding box center [662, 16] width 20 height 20
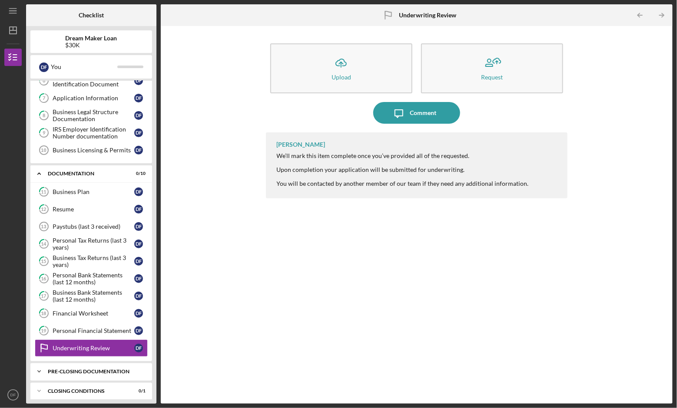
click at [102, 370] on div "Icon/Expander Pre-Closing Documentation 0 / 1" at bounding box center [91, 371] width 122 height 17
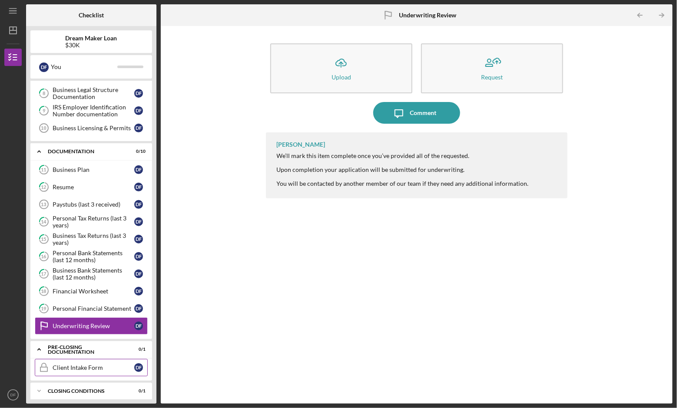
click at [99, 364] on div "Client Intake Form" at bounding box center [94, 367] width 82 height 7
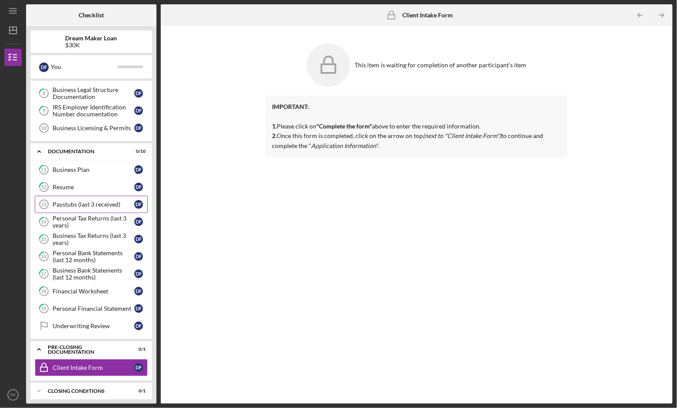
click at [102, 196] on link "Paystubs (last 3 received) 13 Paystubs (last 3 received) D F" at bounding box center [91, 204] width 113 height 17
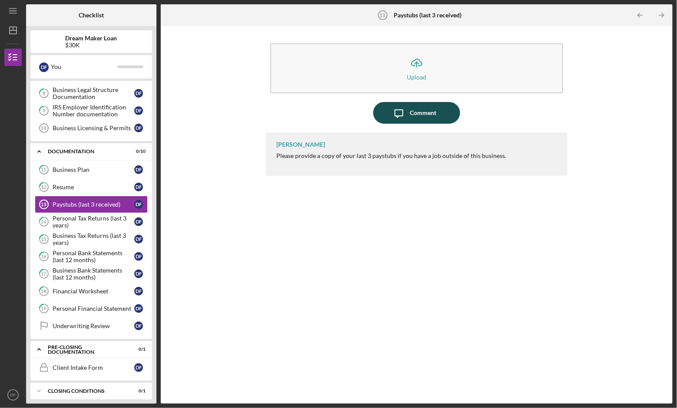
click at [433, 107] on div "Comment" at bounding box center [422, 113] width 26 height 22
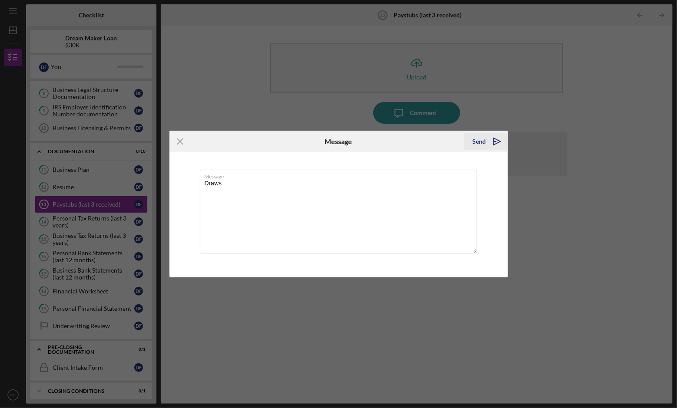
type textarea "Draws"
click at [493, 138] on icon "Icon/icon-invite-send" at bounding box center [497, 142] width 22 height 22
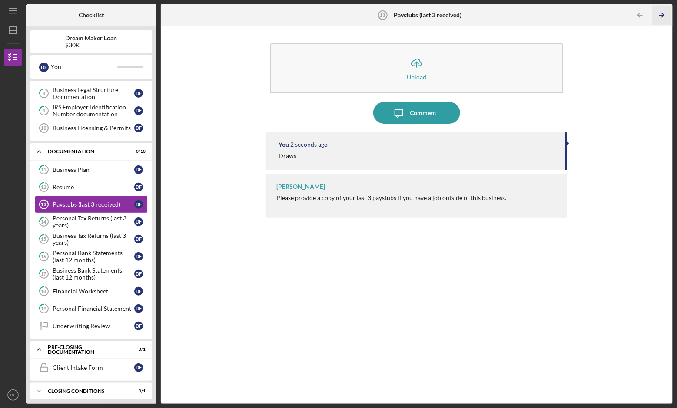
click at [665, 10] on icon "Icon/Table Pagination Arrow" at bounding box center [662, 16] width 20 height 20
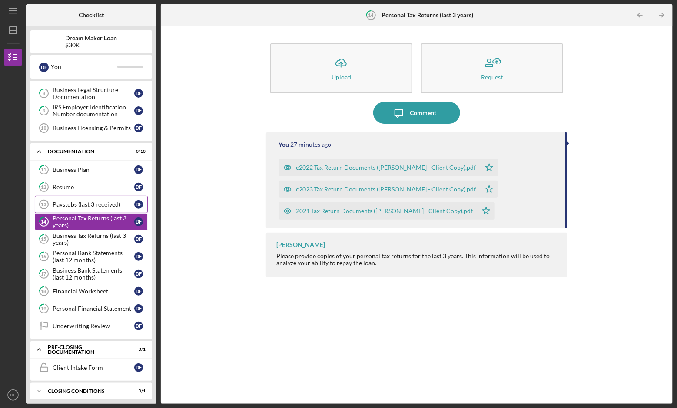
click at [111, 202] on div "Paystubs (last 3 received)" at bounding box center [94, 204] width 82 height 7
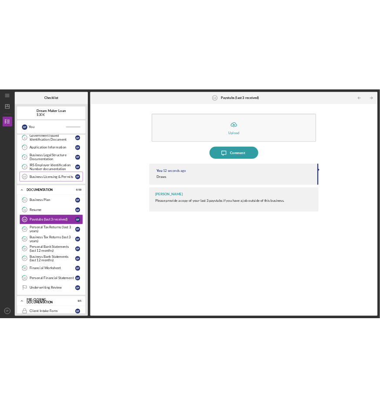
scroll to position [92, 0]
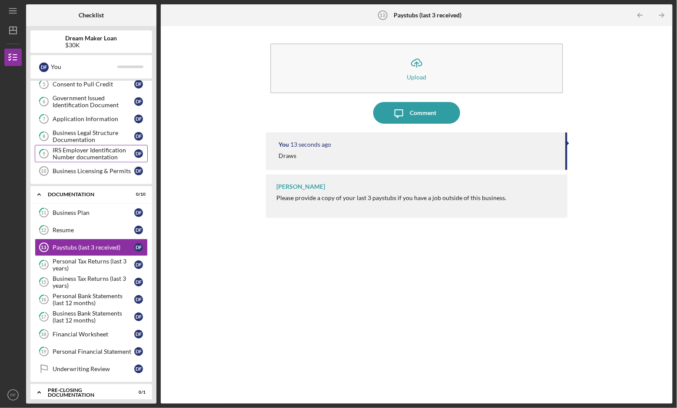
click at [103, 147] on div "IRS Employer Identification Number documentation" at bounding box center [94, 154] width 82 height 14
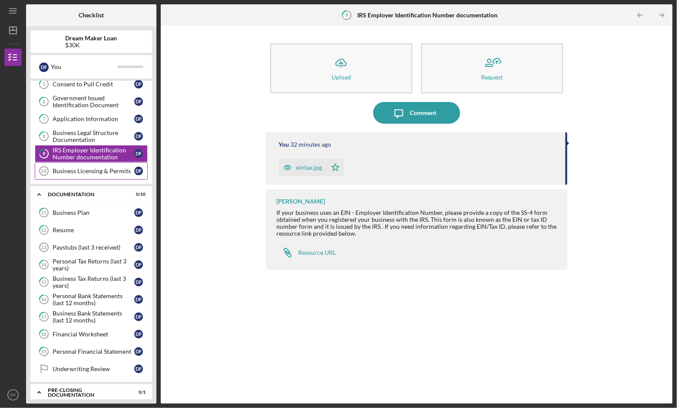
click at [107, 168] on div "Business Licensing & Permits" at bounding box center [94, 171] width 82 height 7
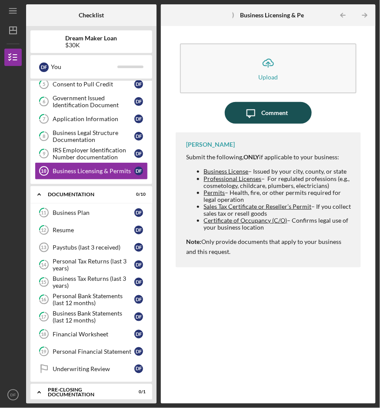
click at [273, 113] on div "Comment" at bounding box center [274, 113] width 26 height 22
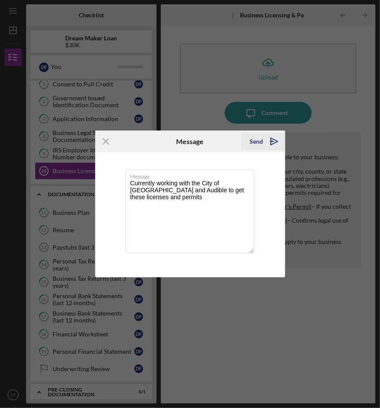
type textarea "Currently working with the City of Newark and Audible to get these licenses and…"
click at [252, 142] on div "Send" at bounding box center [256, 141] width 13 height 17
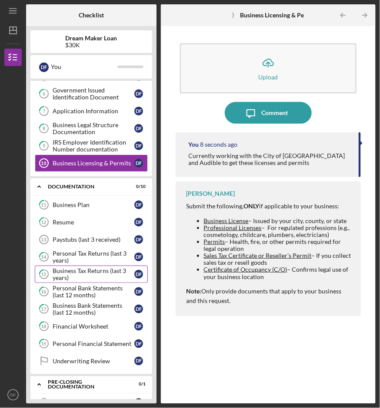
scroll to position [55, 0]
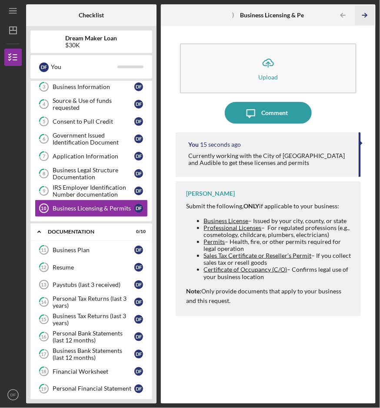
click at [367, 17] on icon "Icon/Table Pagination Arrow" at bounding box center [365, 16] width 20 height 20
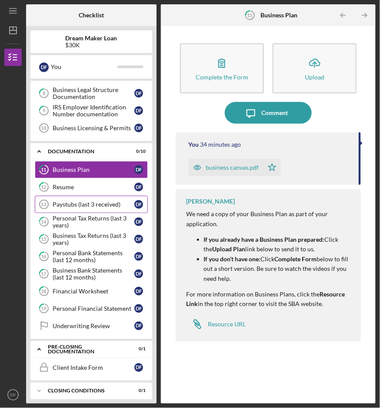
scroll to position [112, 0]
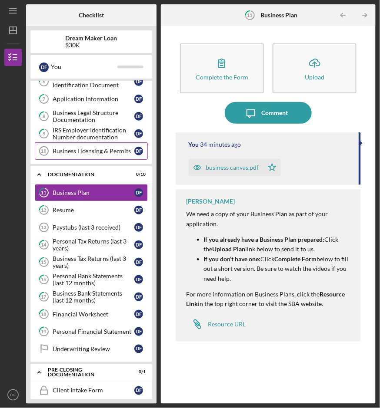
click at [102, 149] on div "Business Licensing & Permits" at bounding box center [94, 151] width 82 height 7
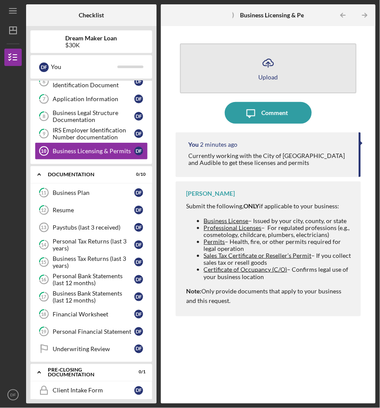
click at [278, 66] on button "Icon/Upload Upload" at bounding box center [268, 68] width 177 height 50
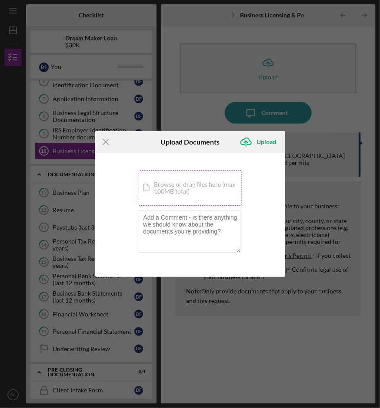
click at [185, 188] on div "Icon/Document Browse or drag files here (max 100MB total) Tap to choose files o…" at bounding box center [190, 188] width 103 height 36
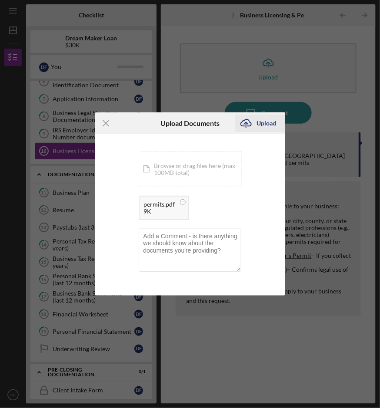
click at [264, 124] on div "Upload" at bounding box center [267, 123] width 20 height 17
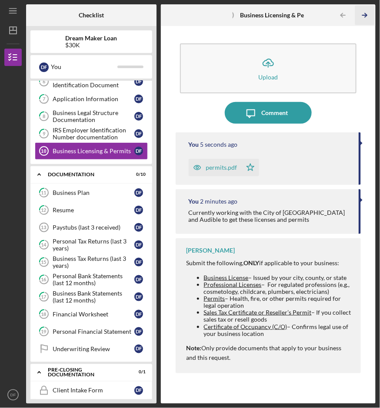
click at [367, 9] on icon "Icon/Table Pagination Arrow" at bounding box center [365, 16] width 20 height 20
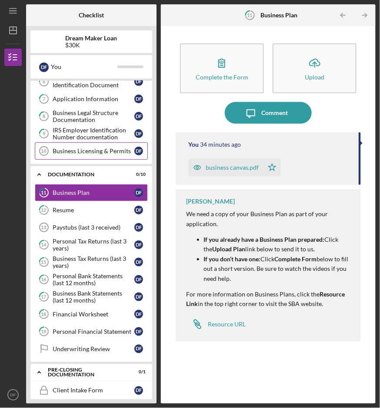
click at [102, 148] on div "Business Licensing & Permits" at bounding box center [94, 151] width 82 height 7
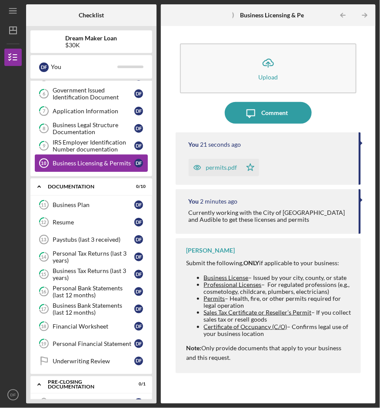
scroll to position [98, 0]
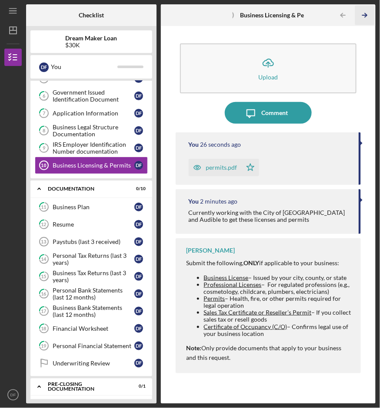
click at [365, 15] on line "button" at bounding box center [364, 15] width 4 height 0
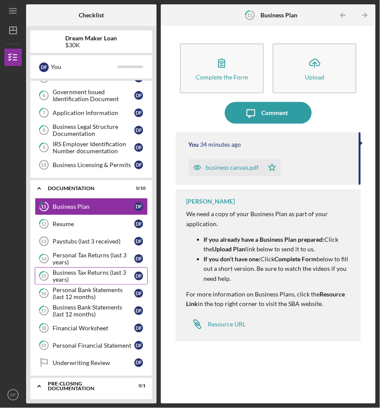
scroll to position [75, 0]
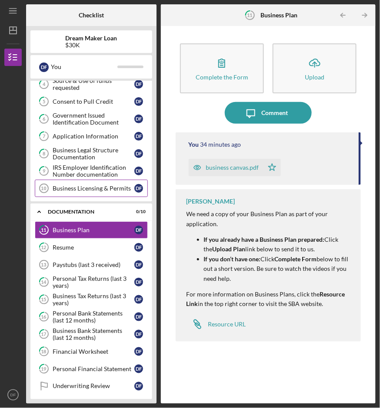
click at [120, 180] on link "Business Licensing & Permits 10 Business Licensing & Permits D F" at bounding box center [91, 188] width 113 height 17
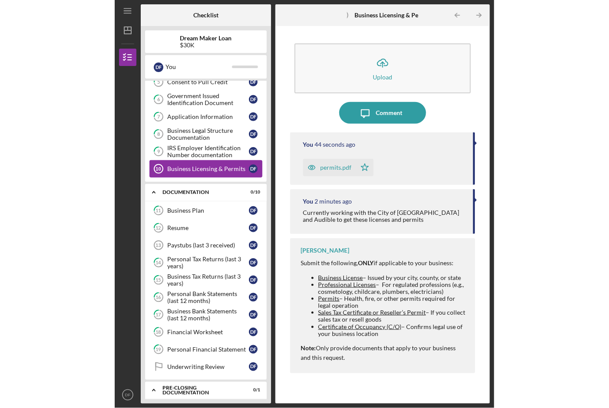
scroll to position [135, 0]
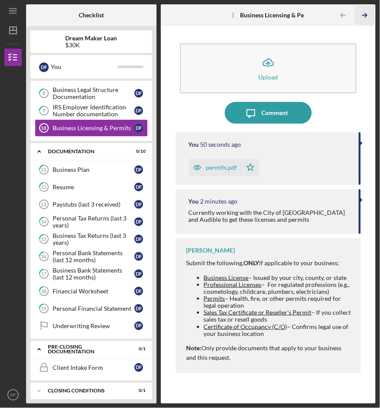
click at [366, 10] on icon "Icon/Table Pagination Arrow" at bounding box center [365, 16] width 20 height 20
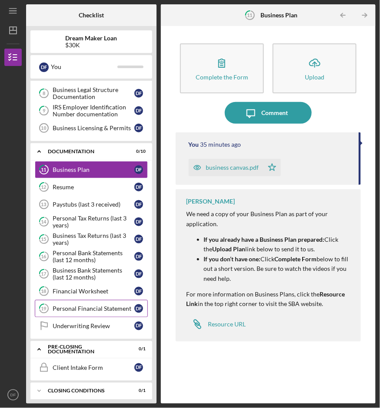
click at [128, 305] on div "Personal Financial Statement" at bounding box center [94, 308] width 82 height 7
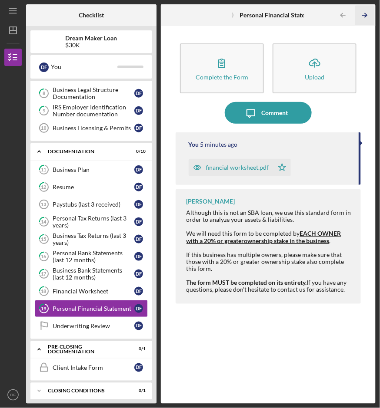
click at [366, 16] on icon "Icon/Table Pagination Arrow" at bounding box center [365, 16] width 20 height 20
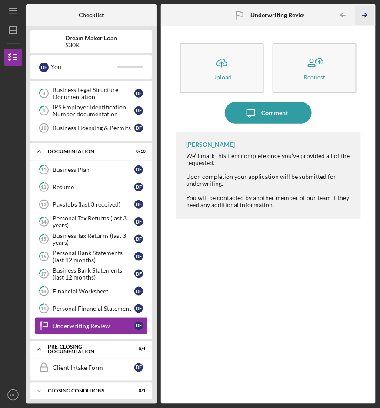
click at [366, 16] on icon "Icon/Table Pagination Arrow" at bounding box center [365, 16] width 20 height 20
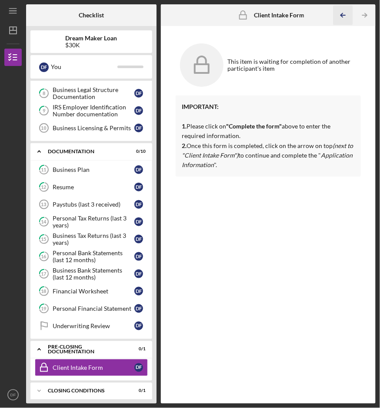
click at [341, 15] on line "button" at bounding box center [343, 15] width 4 height 0
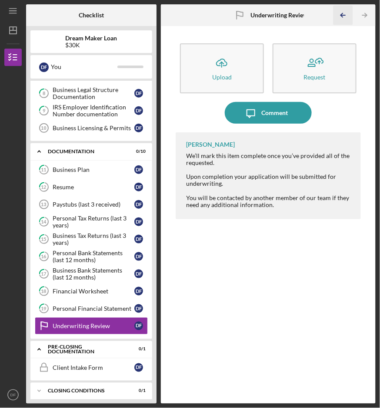
click at [341, 15] on line "button" at bounding box center [343, 15] width 4 height 0
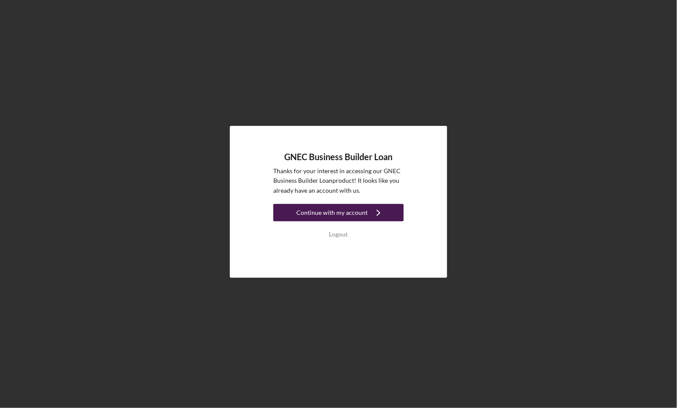
click at [359, 213] on div "Continue with my account" at bounding box center [331, 212] width 71 height 17
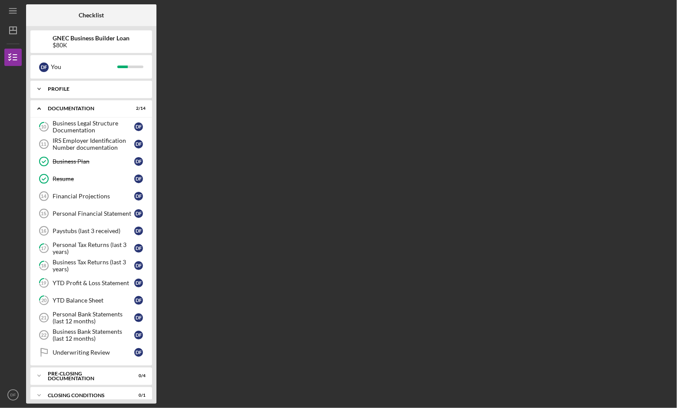
click at [99, 91] on div "Profile" at bounding box center [94, 88] width 93 height 5
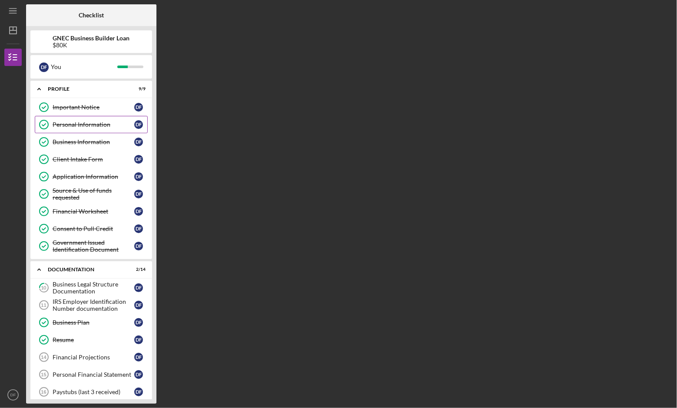
click at [100, 125] on div "Personal Information" at bounding box center [94, 124] width 82 height 7
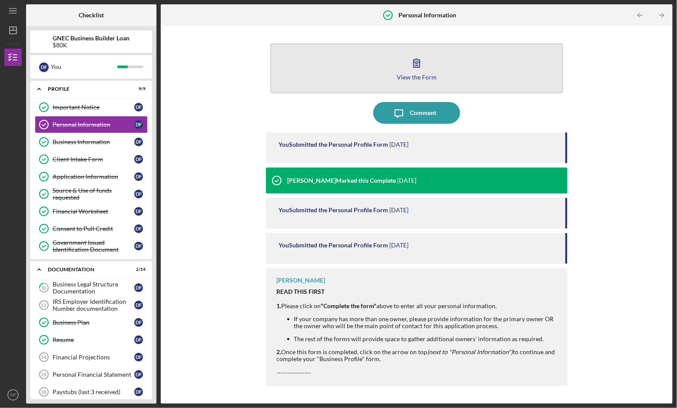
click at [415, 61] on icon "button" at bounding box center [417, 63] width 22 height 22
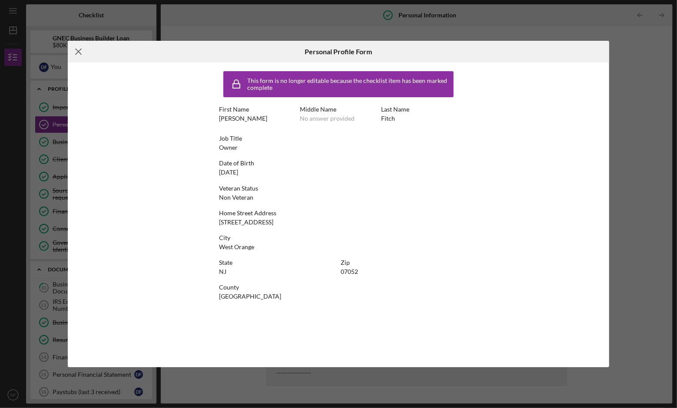
click at [76, 53] on line at bounding box center [79, 52] width 6 height 6
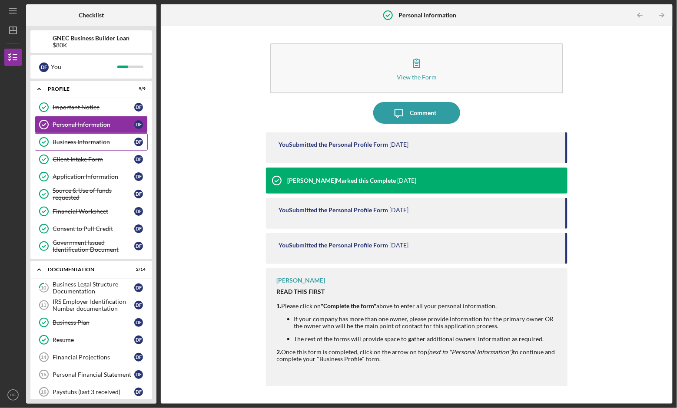
click at [102, 139] on div "Business Information" at bounding box center [94, 142] width 82 height 7
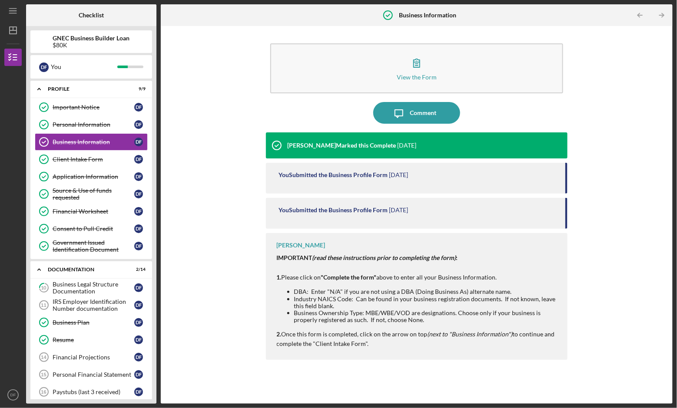
click at [415, 14] on b "Business Information" at bounding box center [427, 15] width 57 height 7
click at [388, 17] on icon "Business Information" at bounding box center [388, 15] width 22 height 22
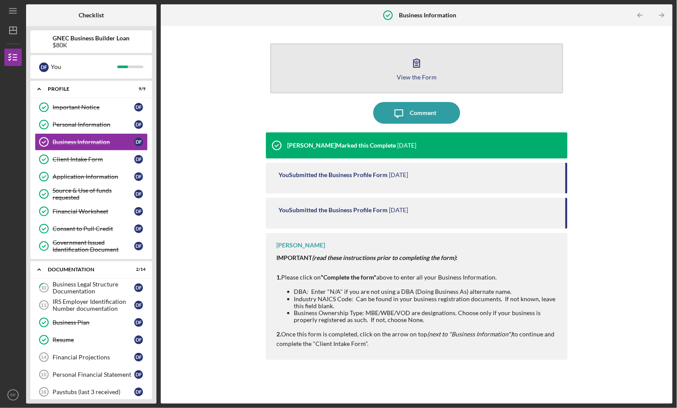
click at [423, 63] on icon "button" at bounding box center [417, 63] width 22 height 22
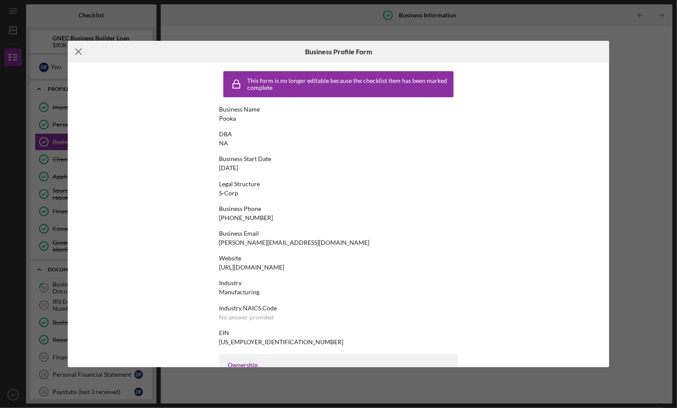
click at [79, 48] on icon "Icon/Menu Close" at bounding box center [79, 52] width 22 height 22
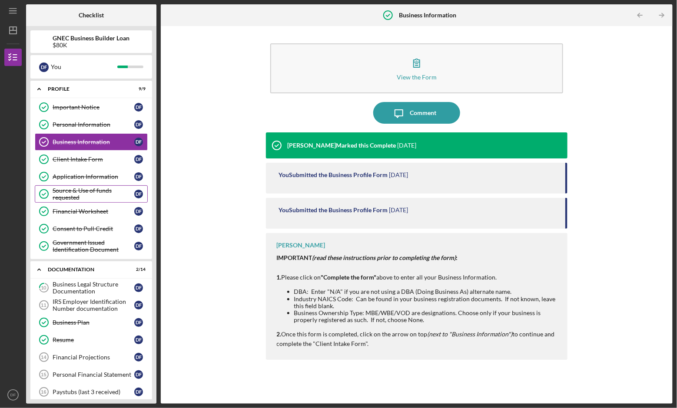
click at [89, 190] on div "Source & Use of funds requested" at bounding box center [94, 194] width 82 height 14
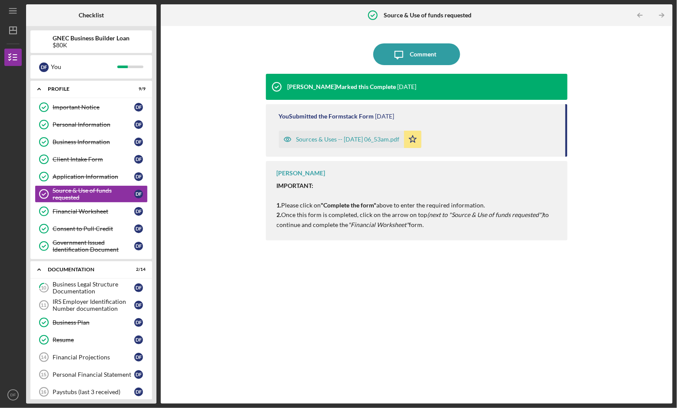
click at [371, 137] on div "Sources & Uses -- 2025-09-04 06_53am.pdf" at bounding box center [347, 139] width 103 height 7
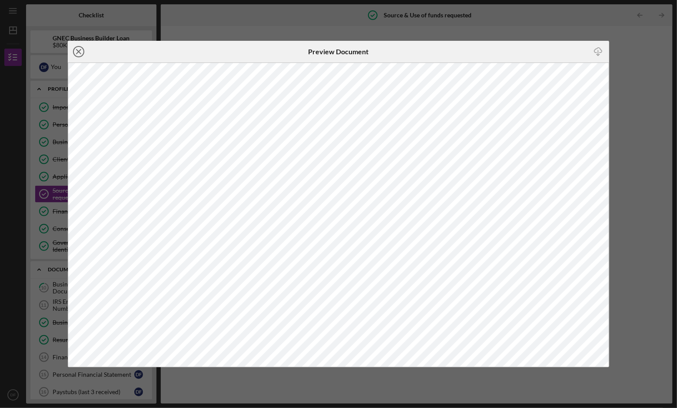
click at [76, 51] on icon "Icon/Close" at bounding box center [79, 52] width 22 height 22
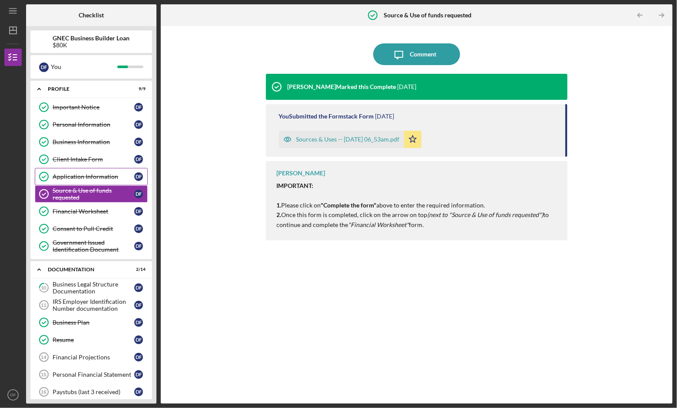
click at [85, 174] on div "Application Information" at bounding box center [94, 176] width 82 height 7
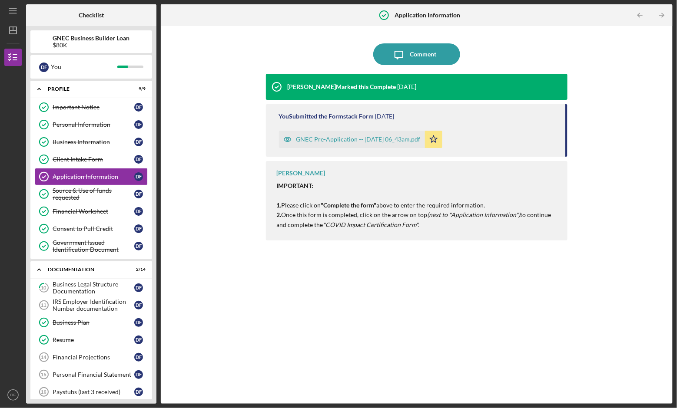
click at [379, 141] on div "GNEC Pre-Application -- [DATE] 06_43am.pdf" at bounding box center [358, 139] width 124 height 7
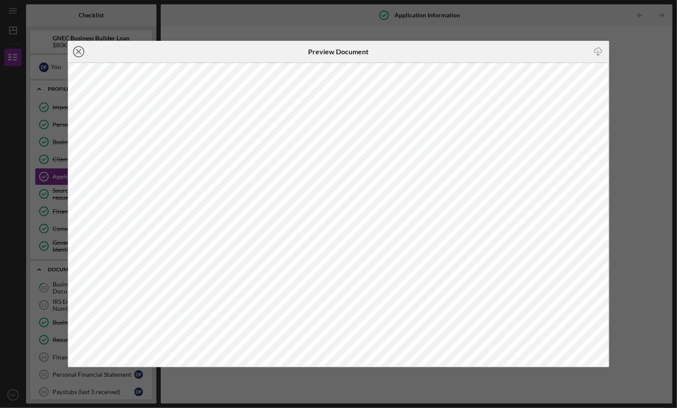
click at [78, 51] on line at bounding box center [78, 52] width 4 height 4
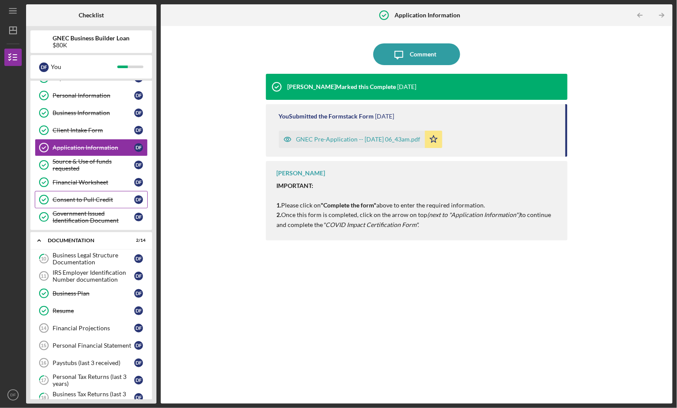
scroll to position [31, 0]
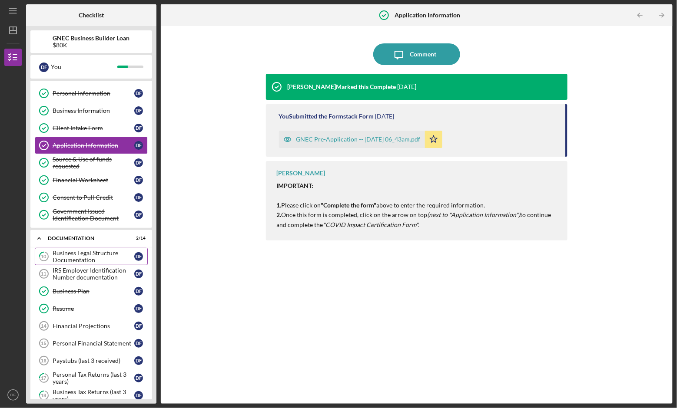
click at [92, 254] on div "Business Legal Structure Documentation" at bounding box center [94, 257] width 82 height 14
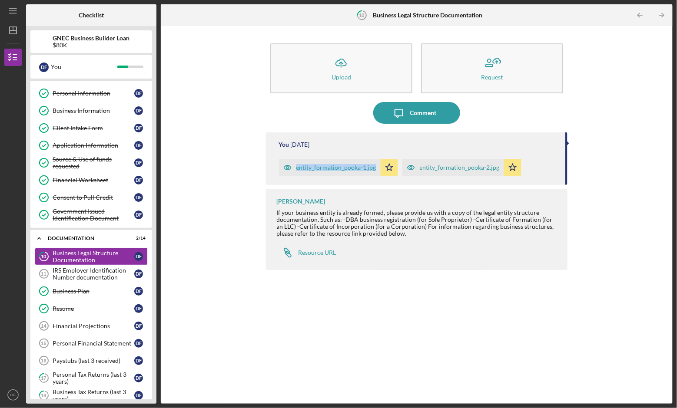
drag, startPoint x: 295, startPoint y: 153, endPoint x: 377, endPoint y: 169, distance: 83.3
click at [377, 169] on div "You [DATE] entity_formation_pooka-1.jpg Icon/Star entity_formation_pooka-2.jpg …" at bounding box center [417, 158] width 302 height 53
copy div "entity_formation_pooka-1.jpg"
click at [335, 169] on div "entity_formation_pooka-1.jpg" at bounding box center [336, 167] width 80 height 7
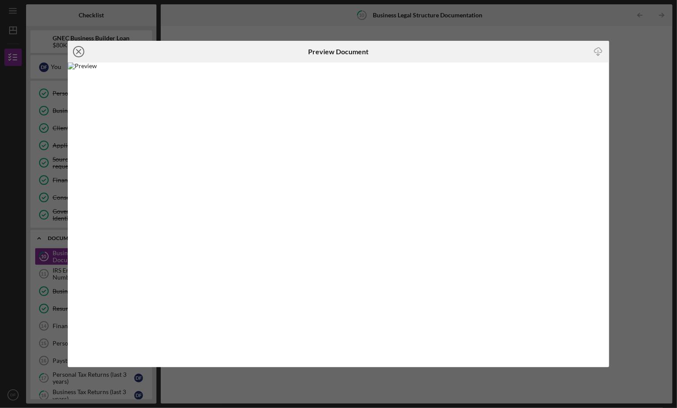
click at [79, 50] on line at bounding box center [78, 52] width 4 height 4
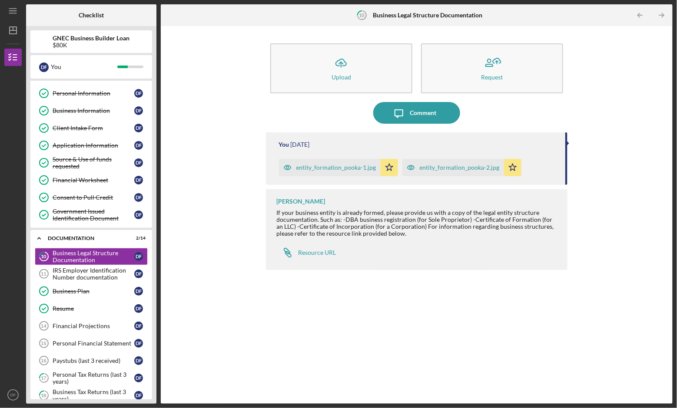
click at [411, 152] on div "You [DATE] entity_formation_pooka-1.jpg Icon/Star entity_formation_pooka-2.jpg …" at bounding box center [417, 158] width 302 height 53
drag, startPoint x: 419, startPoint y: 162, endPoint x: 488, endPoint y: 174, distance: 70.5
click at [488, 174] on div "entity_formation_pooka-2.jpg" at bounding box center [453, 167] width 102 height 17
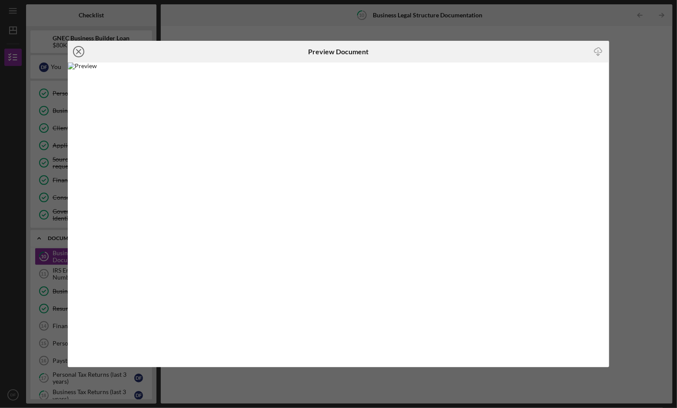
click at [80, 54] on icon "Icon/Close" at bounding box center [79, 52] width 22 height 22
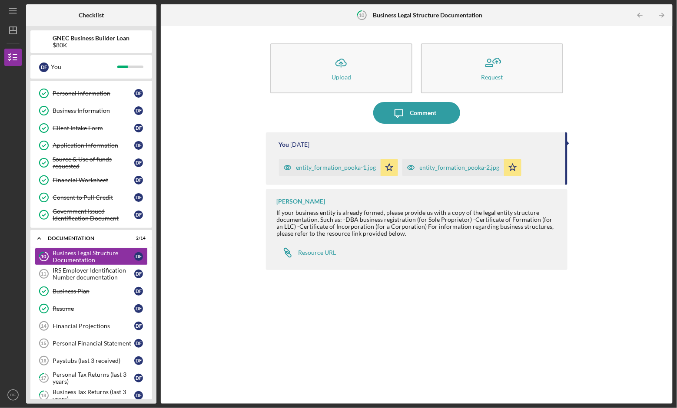
drag, startPoint x: 497, startPoint y: 174, endPoint x: 441, endPoint y: 149, distance: 61.6
click at [441, 149] on div "You [DATE] entity_formation_pooka-1.jpg Icon/Star entity_formation_pooka-2.jpg …" at bounding box center [417, 158] width 302 height 53
drag, startPoint x: 412, startPoint y: 145, endPoint x: 444, endPoint y: 184, distance: 50.6
click at [444, 185] on div "You [DATE] entity_formation_pooka-1.jpg Icon/Star entity_formation_pooka-2.jpg …" at bounding box center [417, 158] width 302 height 53
copy div "entity_formation_pooka-1.jpg Icon/Star entity_formation_pooka-2.jpg"
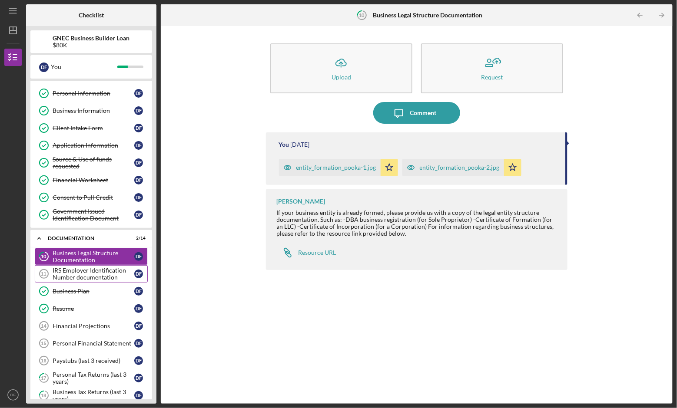
click at [111, 271] on div "IRS Employer Identification Number documentation" at bounding box center [94, 274] width 82 height 14
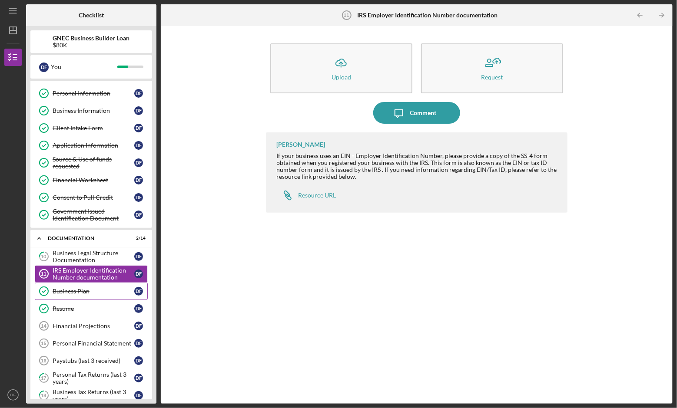
click at [123, 288] on div "Business Plan" at bounding box center [94, 291] width 82 height 7
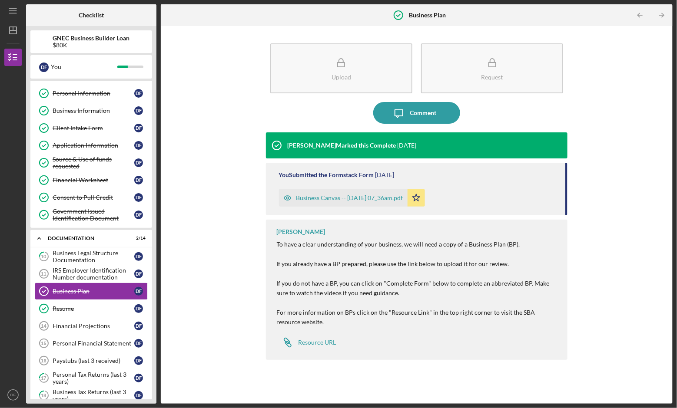
click at [312, 194] on div "Business Canvas -- [DATE] 07_36am.pdf" at bounding box center [343, 197] width 129 height 17
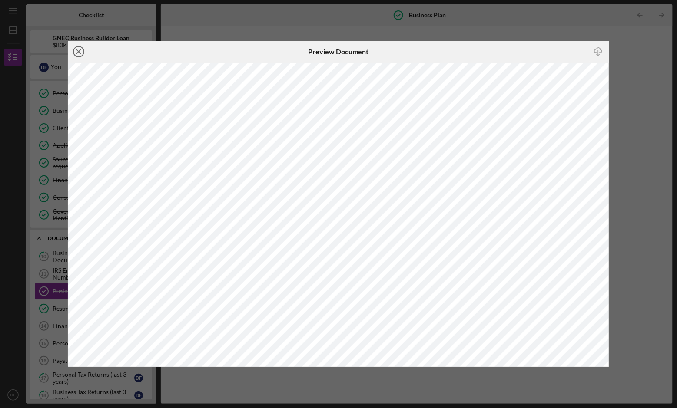
click at [82, 50] on icon "Icon/Close" at bounding box center [79, 52] width 22 height 22
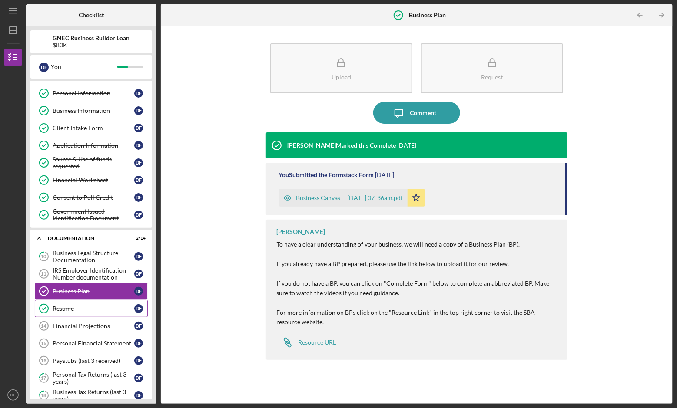
click at [99, 305] on div "Resume" at bounding box center [94, 308] width 82 height 7
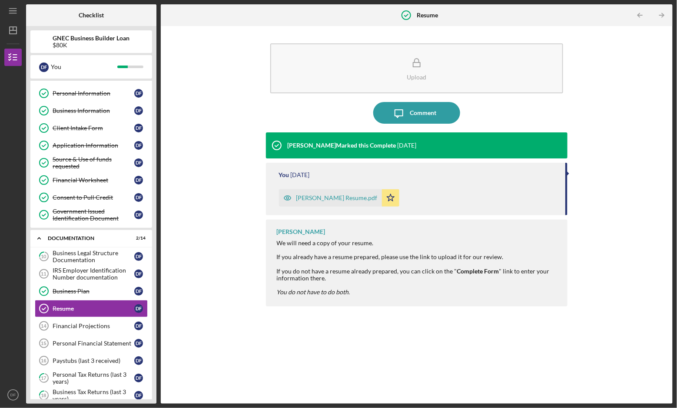
click at [340, 198] on div "[PERSON_NAME] Resume.pdf" at bounding box center [336, 198] width 81 height 7
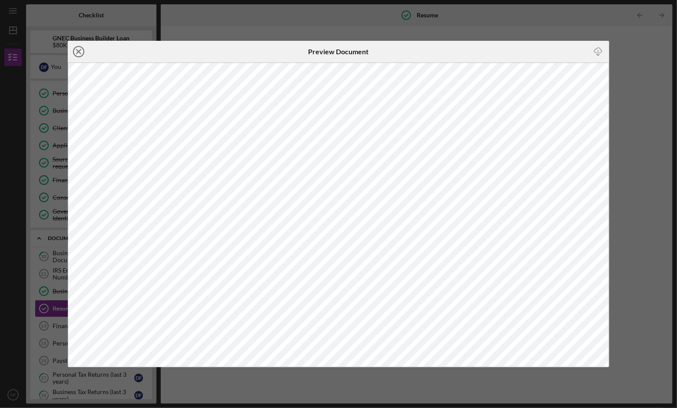
click at [80, 51] on icon "Icon/Close" at bounding box center [79, 52] width 22 height 22
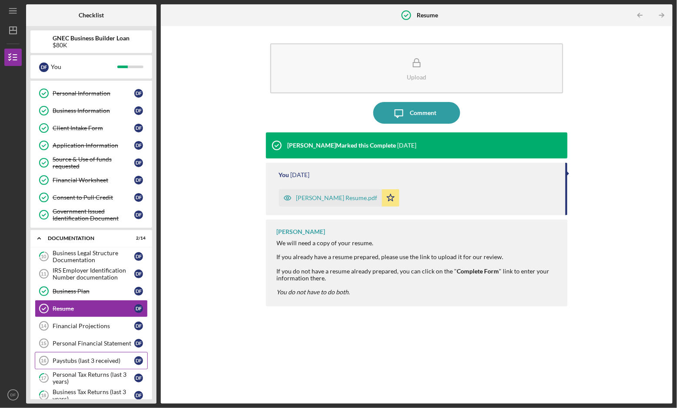
click at [105, 360] on div "Paystubs (last 3 received)" at bounding box center [94, 360] width 82 height 7
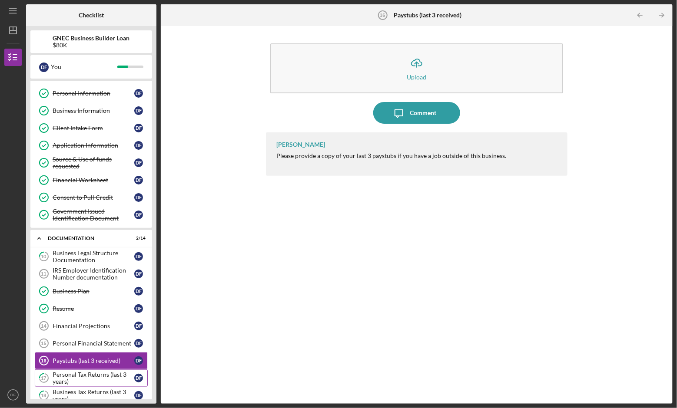
click at [118, 371] on div "Personal Tax Returns (last 3 years)" at bounding box center [94, 378] width 82 height 14
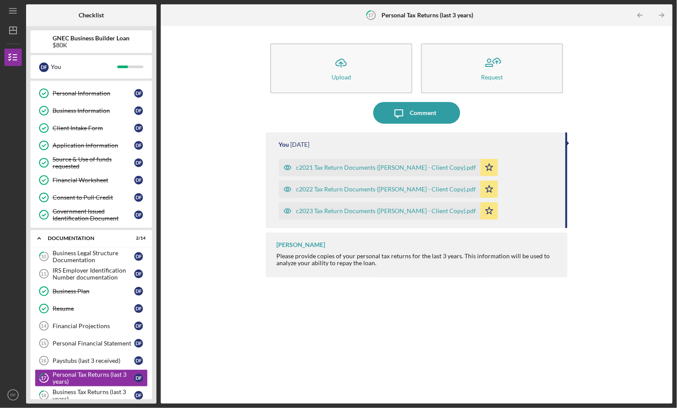
drag, startPoint x: 298, startPoint y: 161, endPoint x: 409, endPoint y: 161, distance: 110.7
click at [409, 161] on div "c2021 Tax Return Documents ([PERSON_NAME] - Client Copy).pdf" at bounding box center [379, 167] width 201 height 17
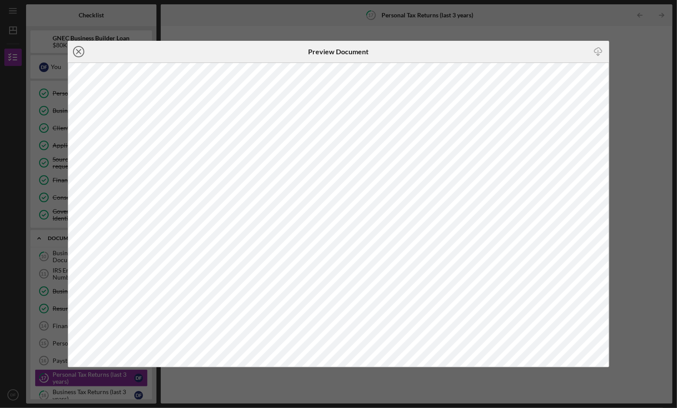
click at [78, 52] on line at bounding box center [78, 52] width 4 height 4
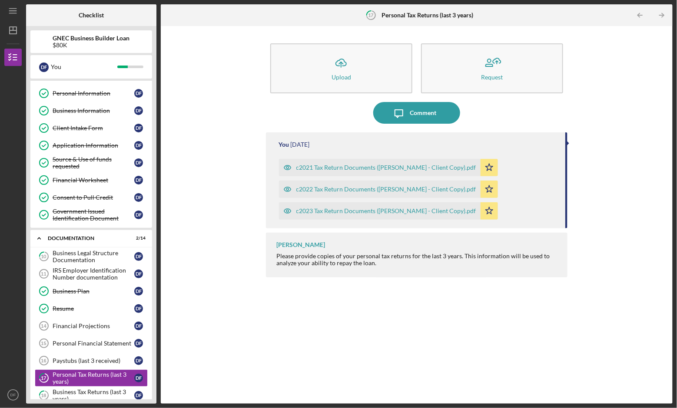
click at [311, 186] on div "c2022 Tax Return Documents ([PERSON_NAME] - Client Copy).pdf" at bounding box center [386, 189] width 180 height 7
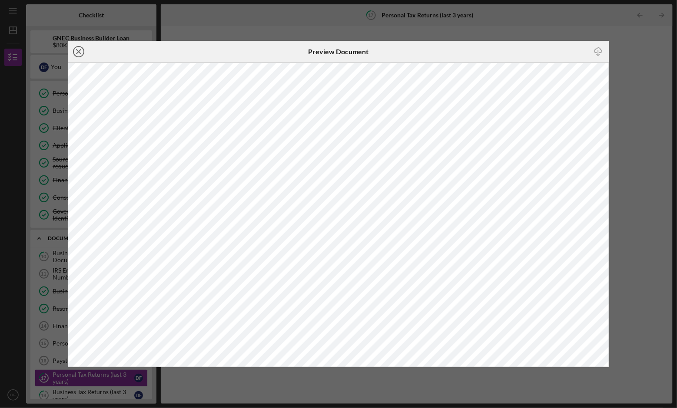
click at [78, 53] on icon "Icon/Close" at bounding box center [79, 52] width 22 height 22
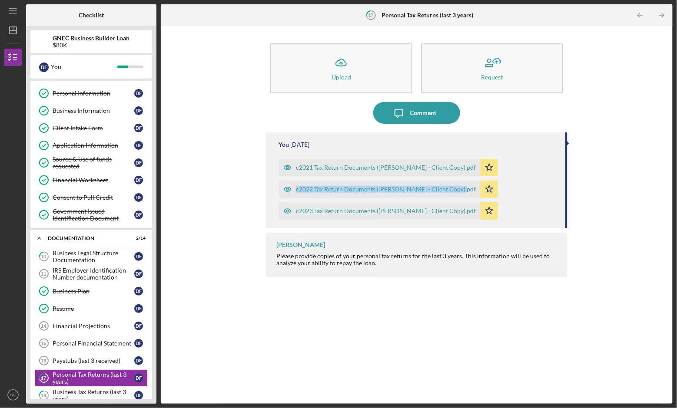
drag, startPoint x: 263, startPoint y: 190, endPoint x: 467, endPoint y: 186, distance: 203.7
click at [467, 186] on div "Icon/Upload Upload Request Icon/Message Comment You [DATE] c2021 Tax Return Doc…" at bounding box center [416, 214] width 503 height 369
copy div "c2022 Tax Return Documents ([PERSON_NAME] - Client Copy).pdf"
click at [424, 215] on div "c2023 Tax Return Documents ([PERSON_NAME] - Client Copy).pdf" at bounding box center [379, 210] width 201 height 17
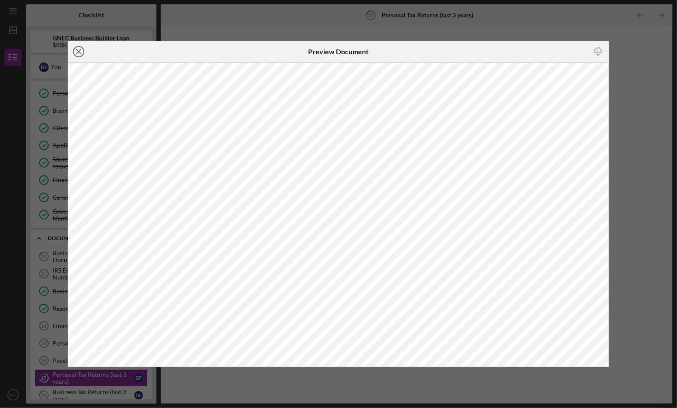
click at [77, 50] on line at bounding box center [78, 52] width 4 height 4
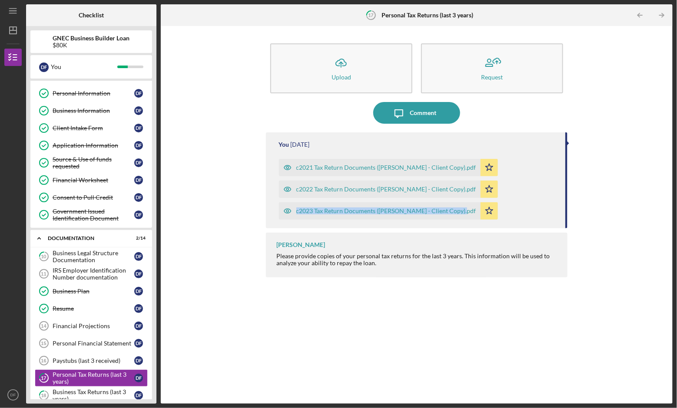
drag, startPoint x: 465, startPoint y: 223, endPoint x: 287, endPoint y: 214, distance: 177.8
click at [287, 214] on div "You [DATE] c2021 Tax Return Documents ([PERSON_NAME] - Client Copy).pdf Icon/St…" at bounding box center [417, 180] width 302 height 96
copy div "c2023 Tax Return Documents ([PERSON_NAME] - Client Copy).pdf"
click at [111, 389] on div "Business Tax Returns (last 3 years)" at bounding box center [94, 396] width 82 height 14
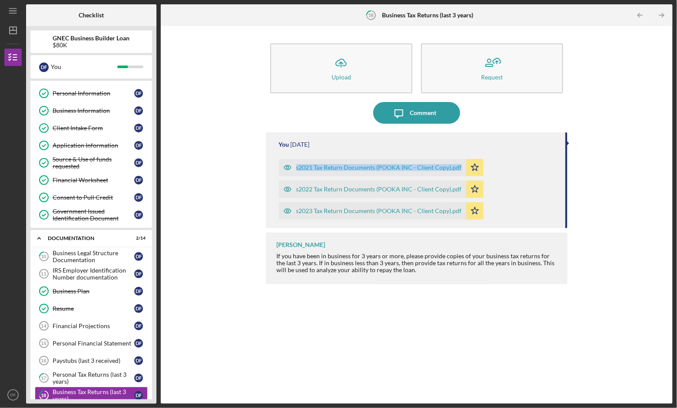
drag, startPoint x: 291, startPoint y: 157, endPoint x: 458, endPoint y: 166, distance: 167.0
click at [458, 167] on div "s2021 Tax Return Documents (POOKA INC - Client Copy).pdf Icon/Star" at bounding box center [383, 166] width 209 height 22
copy div "s2021 Tax Return Documents (POOKA INC - Client Copy).pdf"
click at [440, 166] on div "s2021 Tax Return Documents (POOKA INC - Client Copy).pdf" at bounding box center [378, 167] width 165 height 7
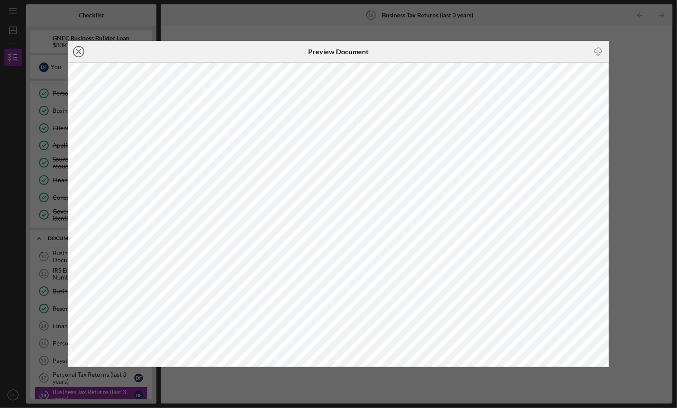
click at [76, 52] on icon "Icon/Close" at bounding box center [79, 52] width 22 height 22
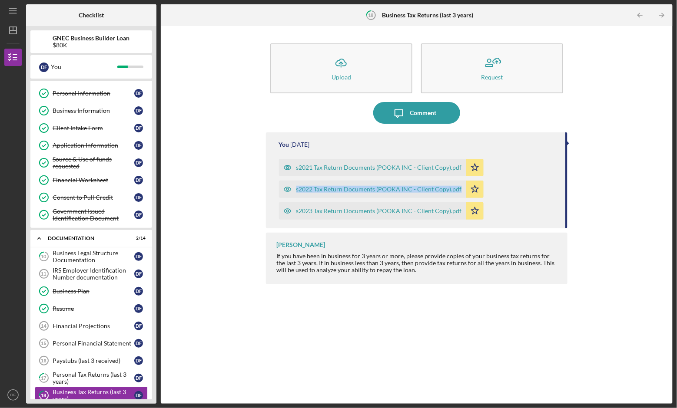
drag, startPoint x: 491, startPoint y: 182, endPoint x: 291, endPoint y: 194, distance: 199.6
click at [291, 193] on div "s2021 Tax Return Documents (POOKA INC - Client Copy).pdf Icon/Star s2022 Tax Re…" at bounding box center [418, 187] width 278 height 65
copy div "s2022 Tax Return Documents (POOKA INC - Client Copy).pdf"
drag, startPoint x: 461, startPoint y: 216, endPoint x: 305, endPoint y: 212, distance: 156.4
click at [305, 212] on div "s2023 Tax Return Documents (POOKA INC - Client Copy).pdf" at bounding box center [372, 210] width 187 height 17
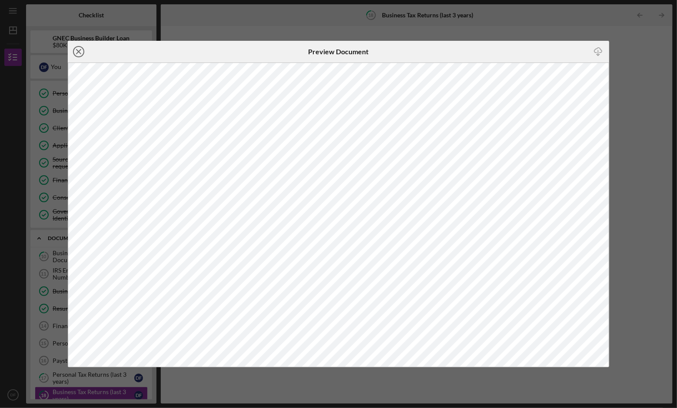
click at [78, 53] on line at bounding box center [78, 52] width 4 height 4
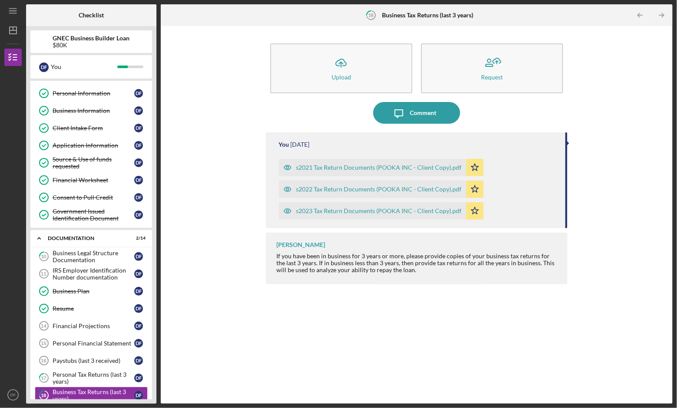
drag, startPoint x: 292, startPoint y: 223, endPoint x: 307, endPoint y: 204, distance: 23.8
click at [307, 204] on div "You [DATE] s2021 Tax Return Documents (POOKA INC - Client Copy).pdf Icon/Star s…" at bounding box center [417, 180] width 302 height 96
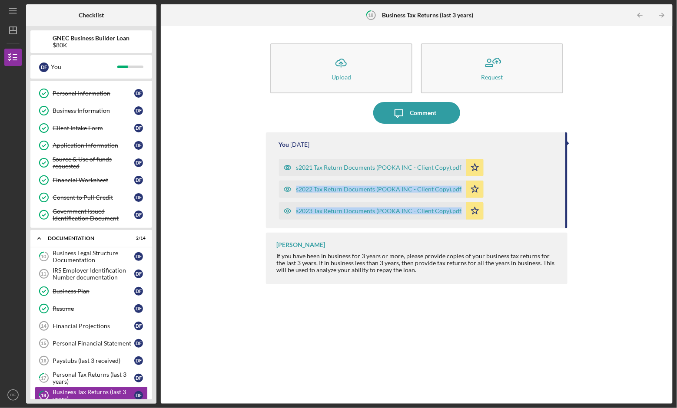
drag, startPoint x: 237, startPoint y: 193, endPoint x: 298, endPoint y: 218, distance: 66.0
click at [299, 218] on div "Icon/Upload Upload Request Icon/Message Comment You [DATE] s2021 Tax Return Doc…" at bounding box center [416, 214] width 503 height 369
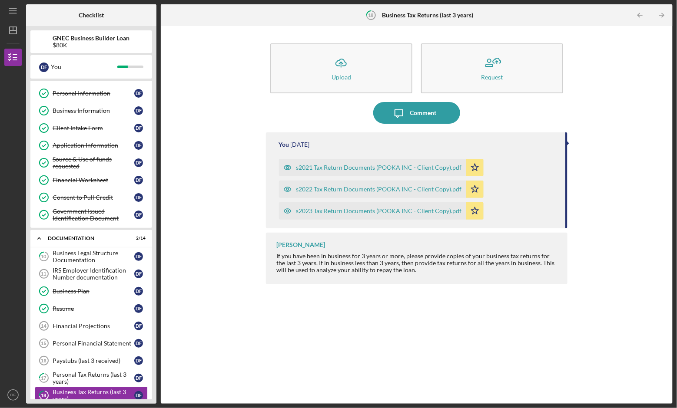
click at [225, 212] on div "Icon/Upload Upload Request Icon/Message Comment You [DATE] s2021 Tax Return Doc…" at bounding box center [416, 214] width 503 height 369
drag, startPoint x: 225, startPoint y: 212, endPoint x: 457, endPoint y: 211, distance: 231.9
click at [457, 211] on div "Icon/Upload Upload Request Icon/Message Comment You [DATE] s2021 Tax Return Doc…" at bounding box center [416, 214] width 503 height 369
copy button "s2023 Tax Return Documents (POOKA INC - Client Copy).pdf Icon/Star"
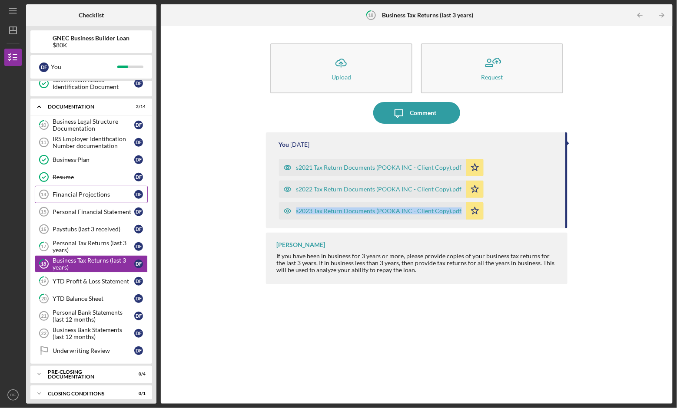
scroll to position [165, 0]
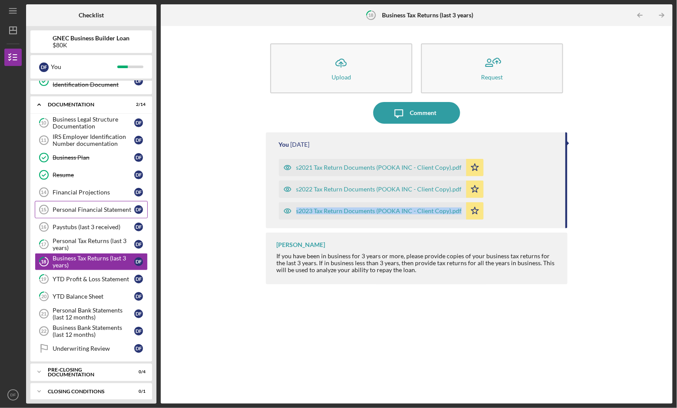
click at [106, 201] on link "Personal Financial Statement 15 Personal Financial Statement D F" at bounding box center [91, 209] width 113 height 17
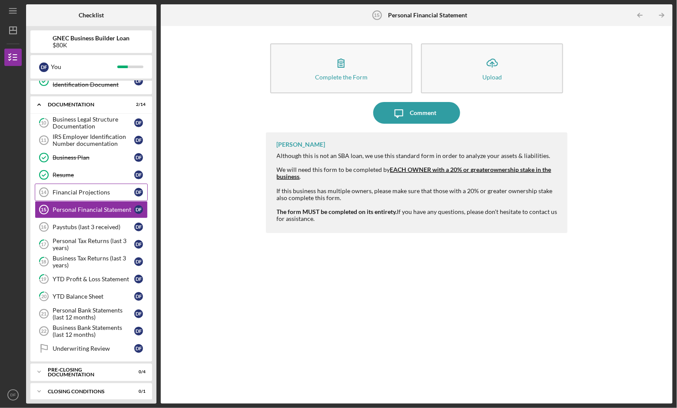
click at [113, 191] on div "Financial Projections" at bounding box center [94, 192] width 82 height 7
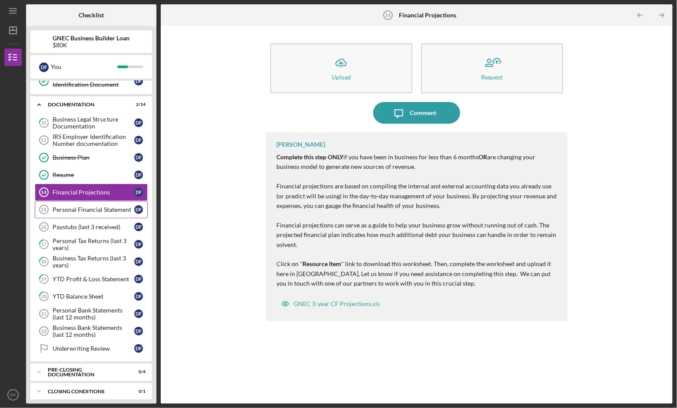
click at [118, 206] on div "Personal Financial Statement" at bounding box center [94, 209] width 82 height 7
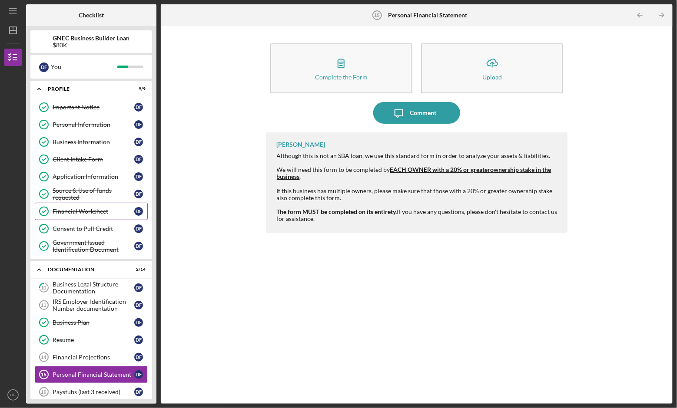
click at [100, 208] on div "Financial Worksheet" at bounding box center [94, 211] width 82 height 7
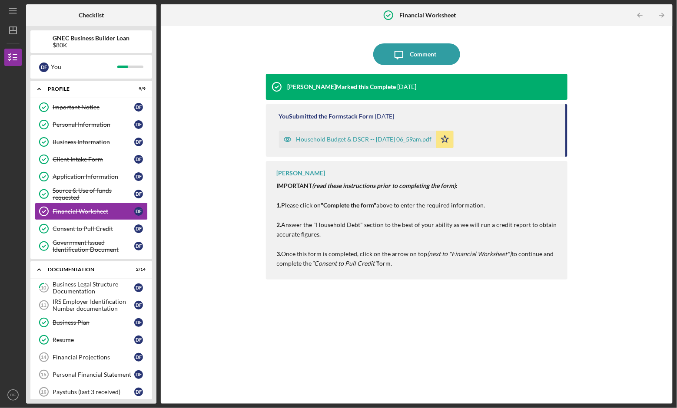
click at [335, 139] on div "Household Budget & DSCR -- [DATE] 06_59am.pdf" at bounding box center [363, 139] width 135 height 7
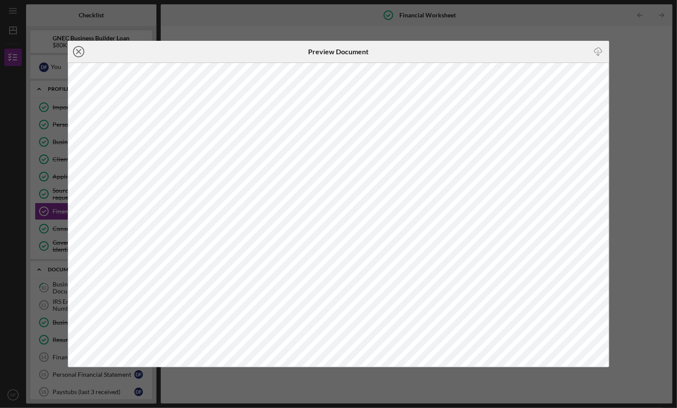
click at [79, 54] on icon "Icon/Close" at bounding box center [79, 52] width 22 height 22
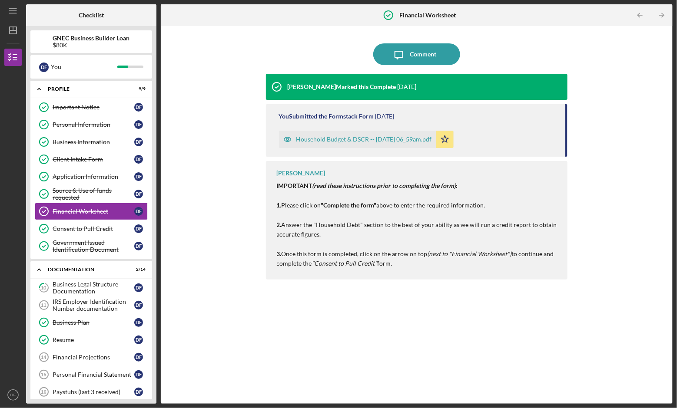
click at [399, 141] on div "Household Budget & DSCR -- [DATE] 06_59am.pdf" at bounding box center [363, 139] width 135 height 7
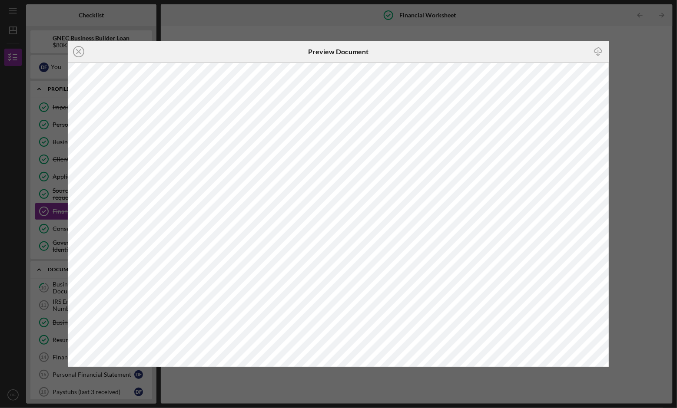
click at [359, 31] on div "Icon/Close Preview Document Icon/Download" at bounding box center [338, 204] width 677 height 408
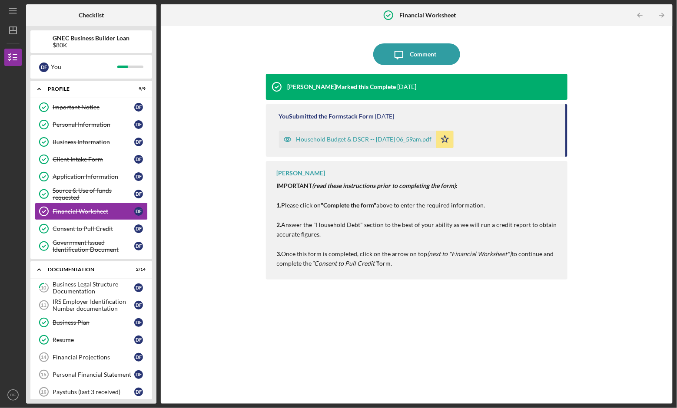
click at [422, 138] on div "Household Budget & DSCR -- [DATE] 06_59am.pdf" at bounding box center [363, 139] width 135 height 7
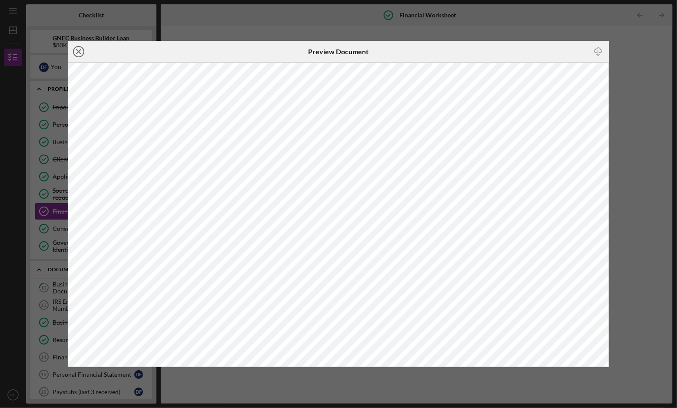
click at [78, 54] on icon "Icon/Close" at bounding box center [79, 52] width 22 height 22
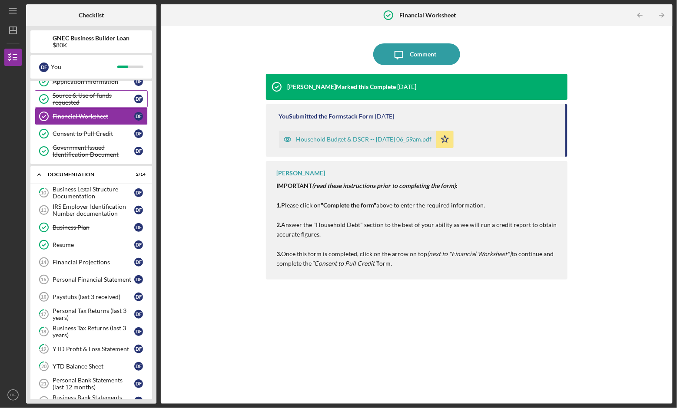
scroll to position [99, 0]
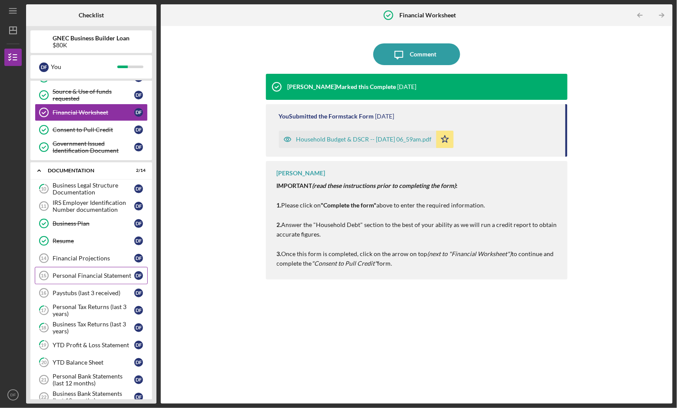
click at [125, 268] on link "Personal Financial Statement 15 Personal Financial Statement D F" at bounding box center [91, 275] width 113 height 17
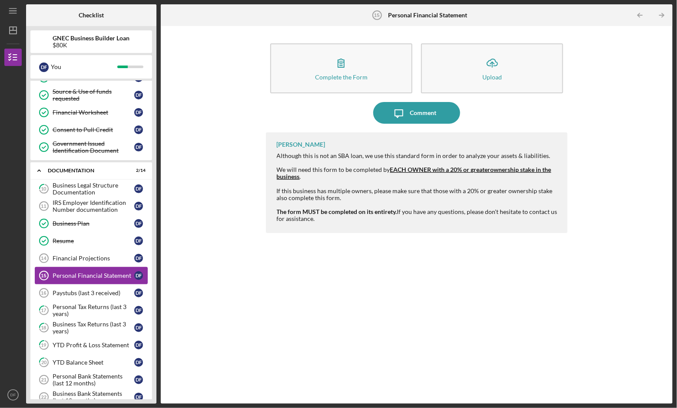
click at [119, 267] on link "Personal Financial Statement 15 Personal Financial Statement D F" at bounding box center [91, 275] width 113 height 17
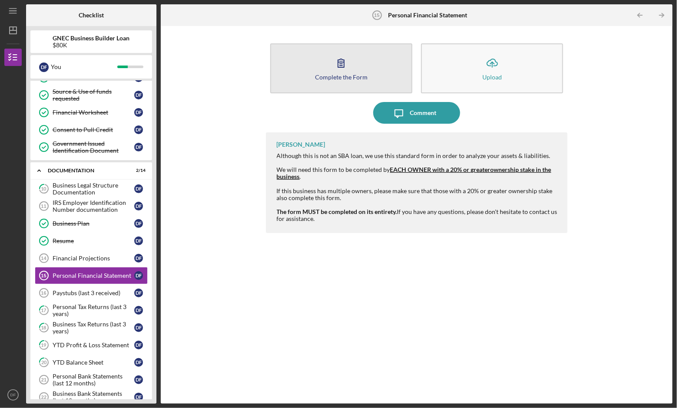
click at [353, 68] on button "Complete the Form Form" at bounding box center [341, 68] width 142 height 50
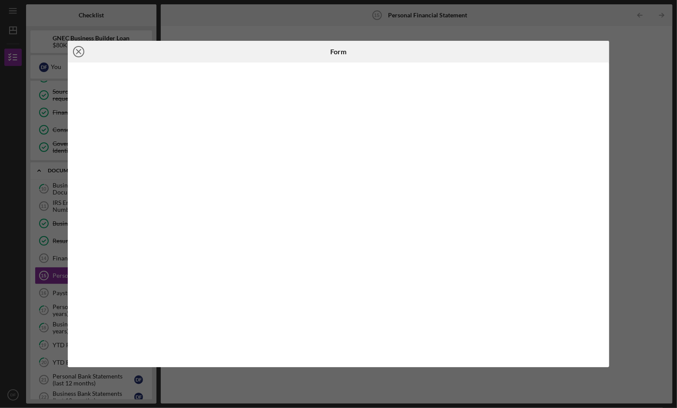
click at [78, 51] on line at bounding box center [78, 52] width 4 height 4
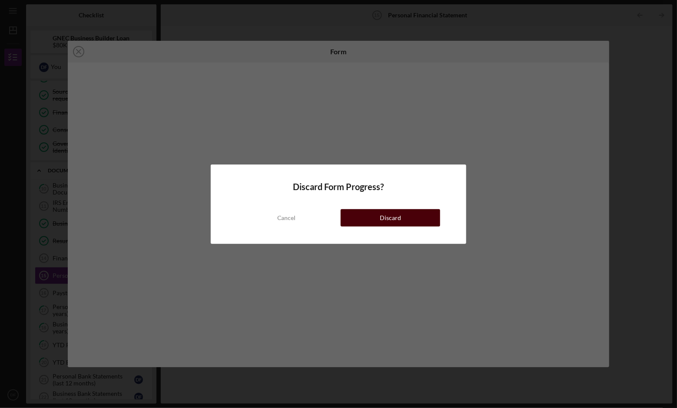
click at [361, 212] on button "Discard" at bounding box center [389, 217] width 99 height 17
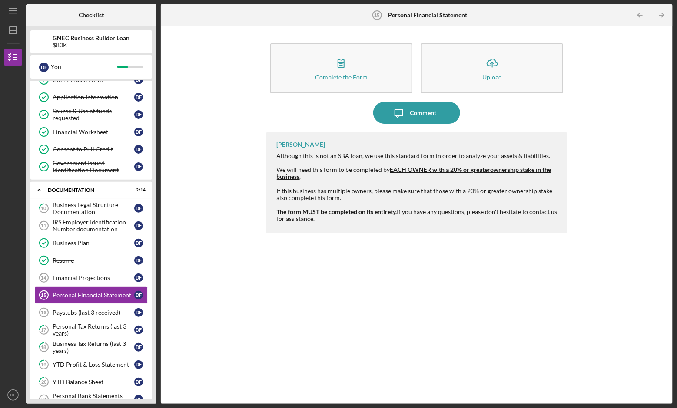
scroll to position [90, 0]
